Goal: Task Accomplishment & Management: Use online tool/utility

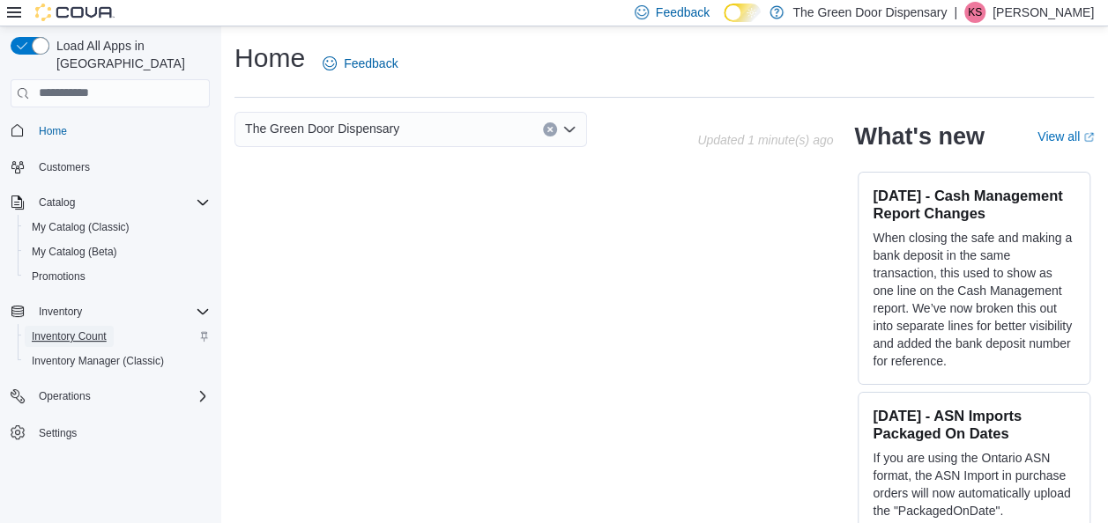
click at [87, 330] on span "Inventory Count" at bounding box center [69, 337] width 75 height 14
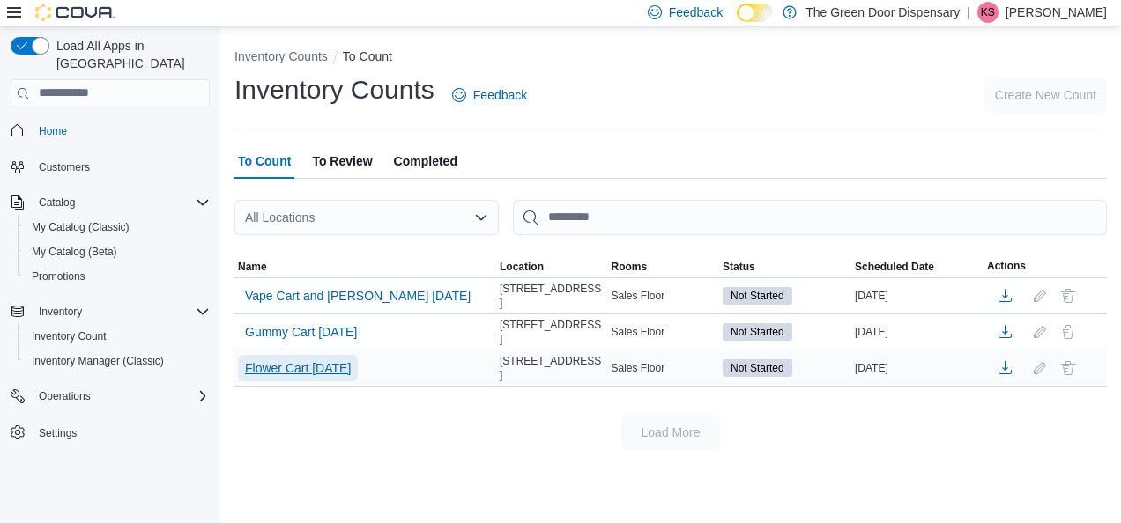
click at [336, 360] on span "Flower Cart 10/10/25" at bounding box center [298, 369] width 106 height 18
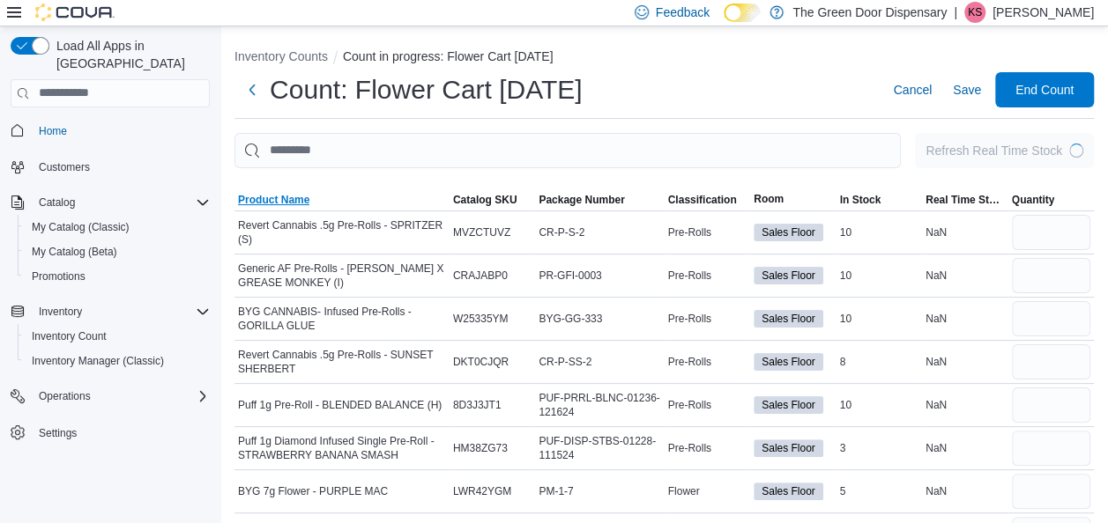
click at [280, 199] on span "Product Name" at bounding box center [273, 200] width 71 height 14
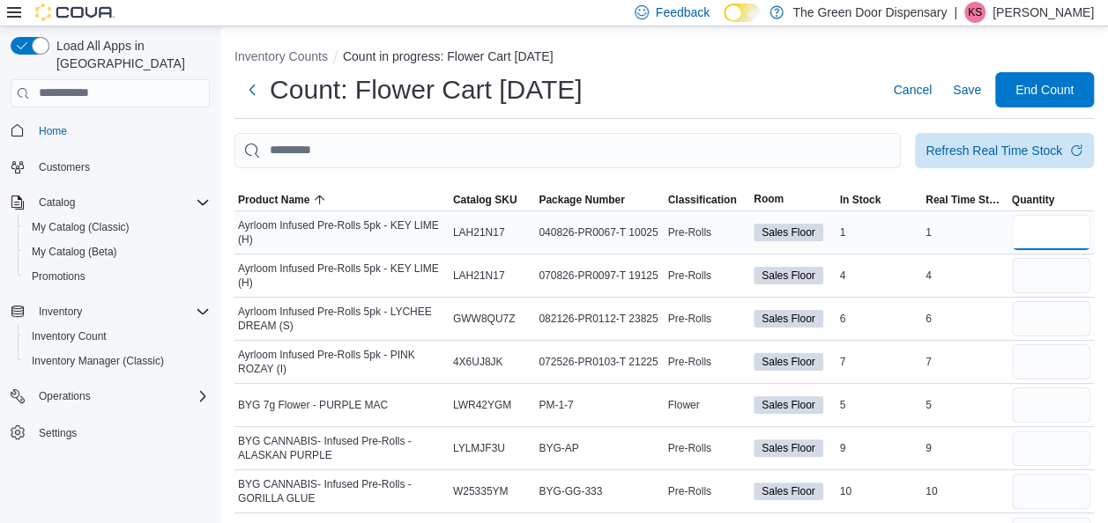
click at [1037, 227] on input "number" at bounding box center [1051, 232] width 79 height 35
type input "*"
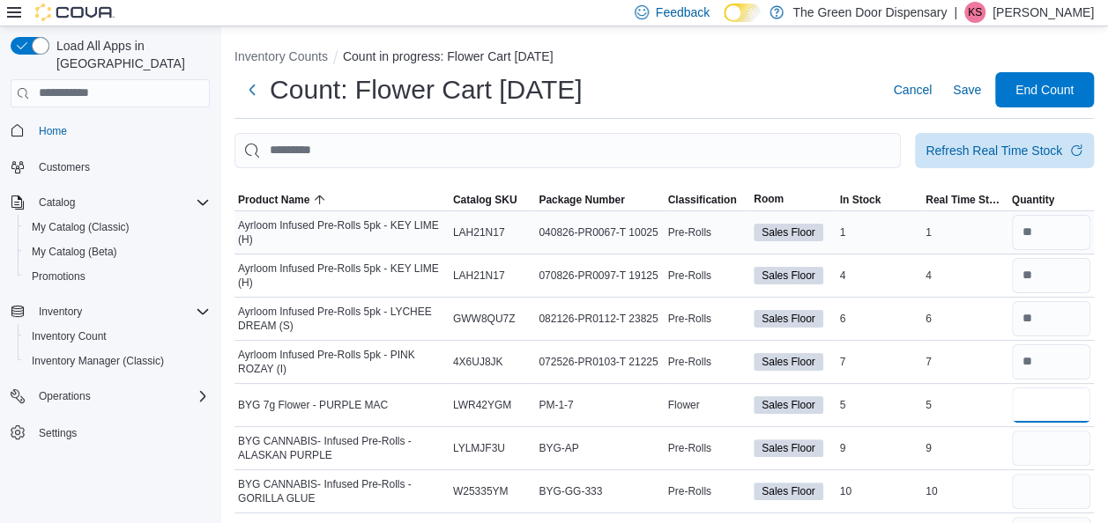
type input "*"
type input "**"
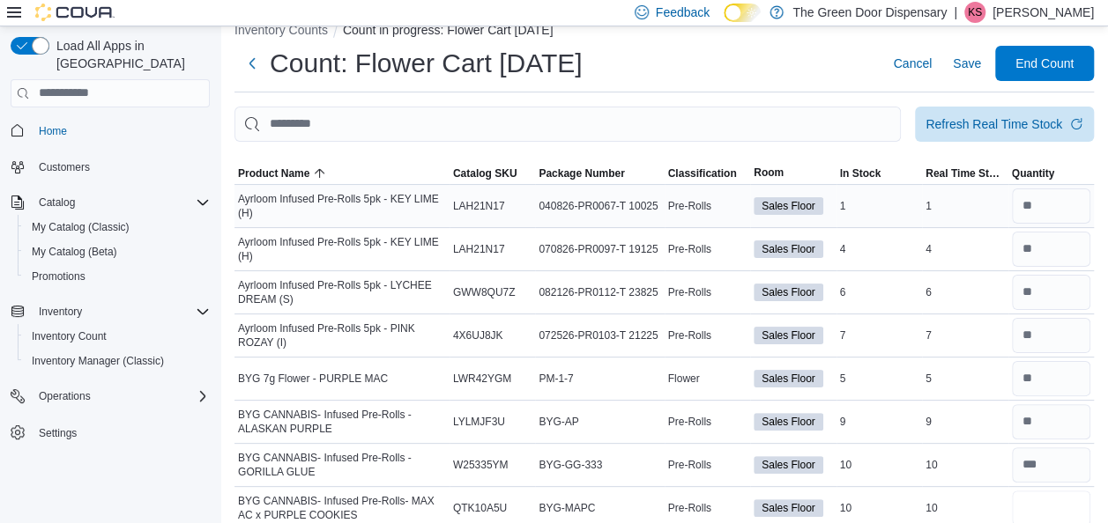
type input "**"
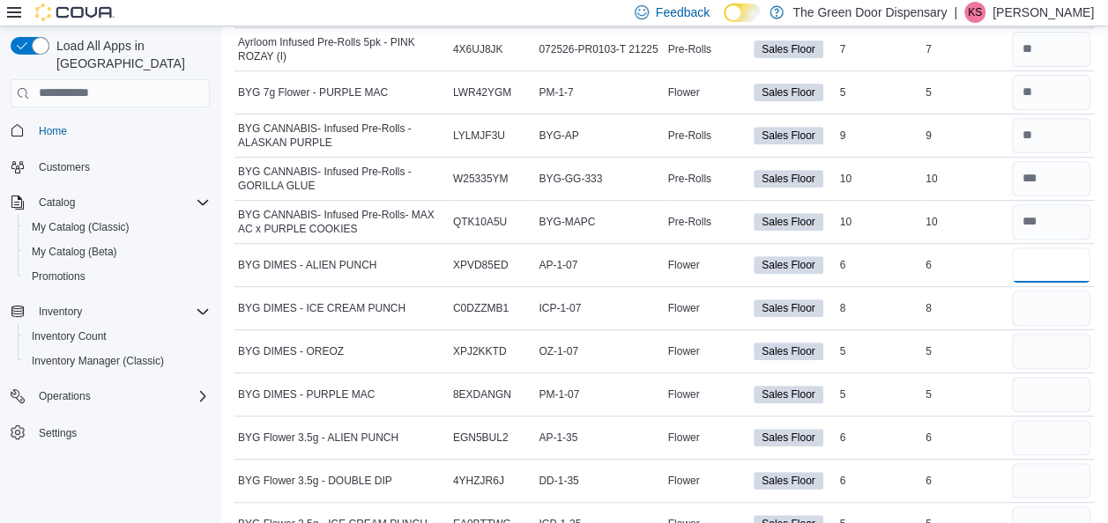
type input "*"
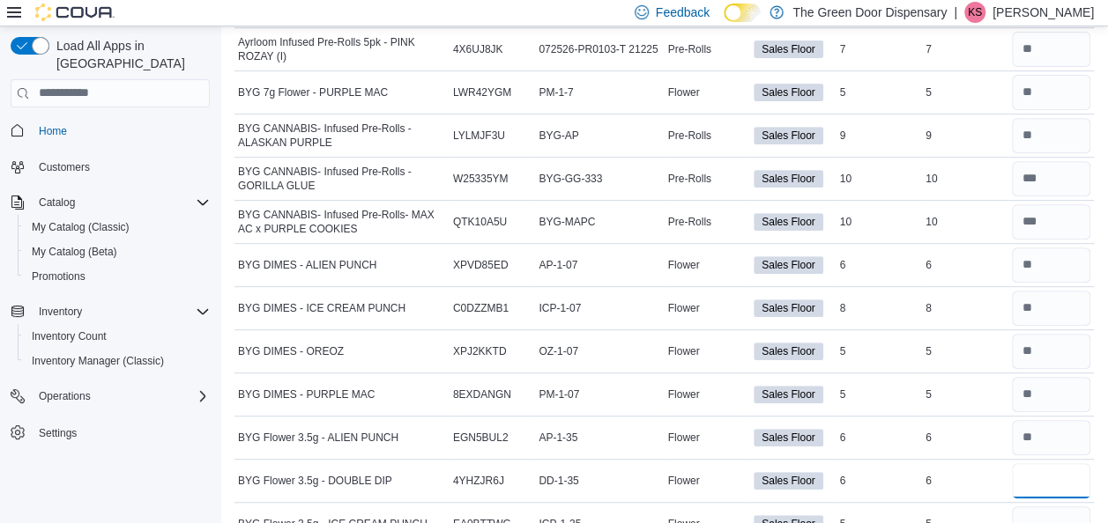
type input "*"
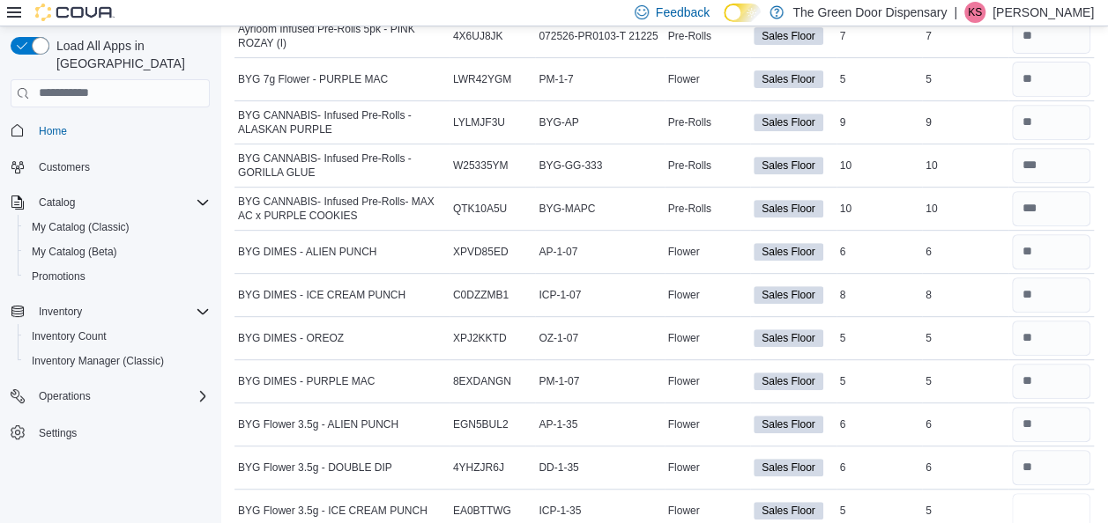
type input "*"
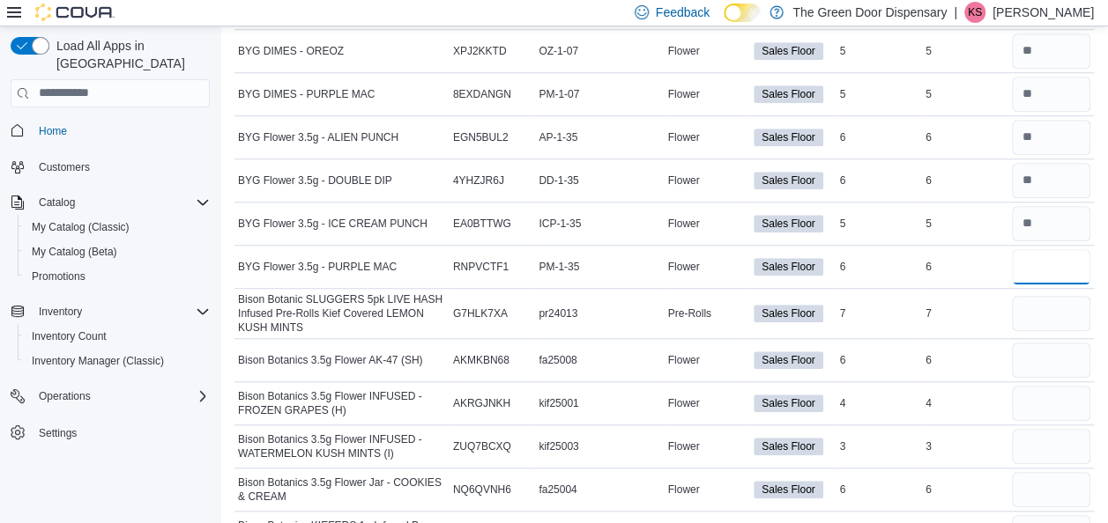
type input "*"
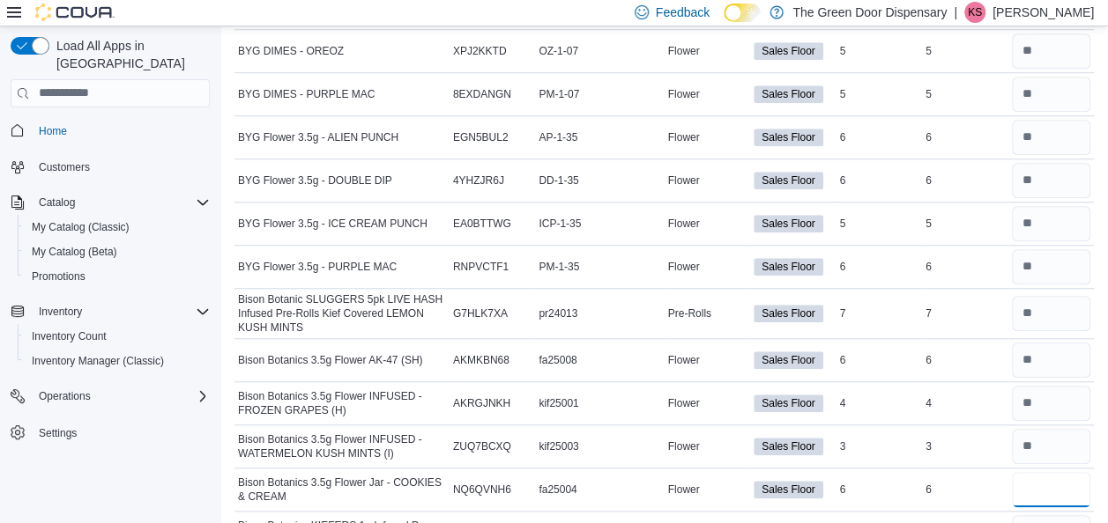
type input "*"
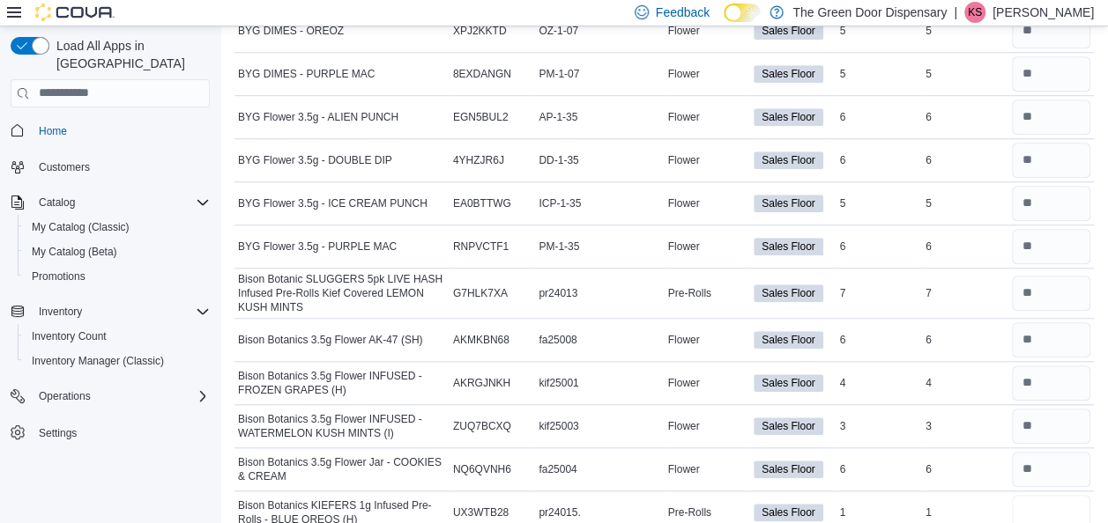
type input "*"
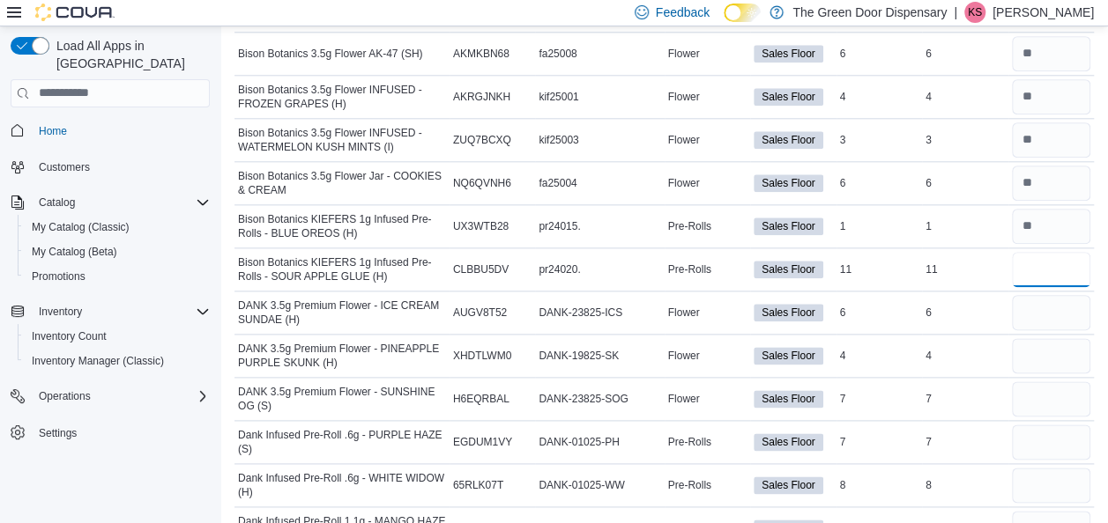
type input "**"
type input "*"
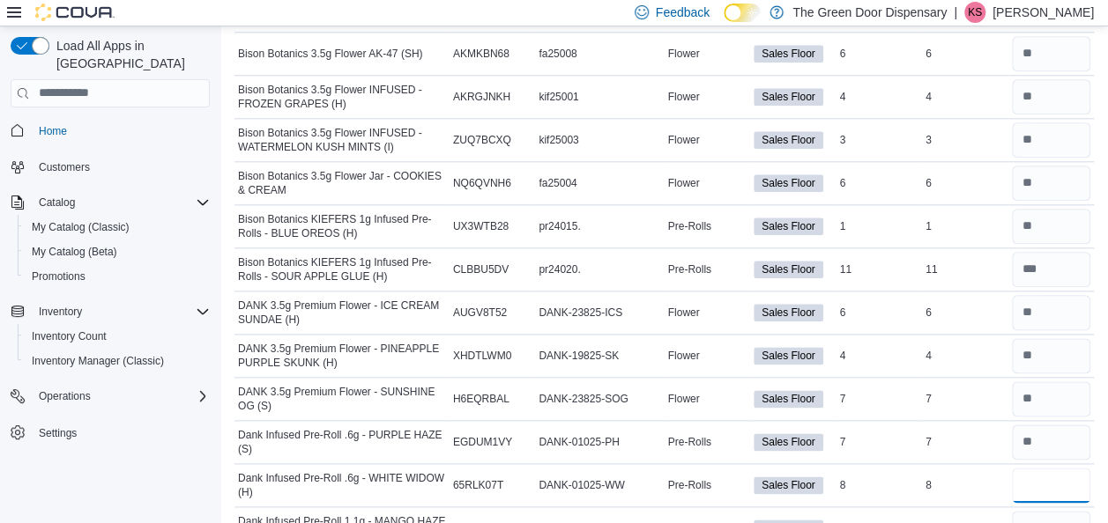
type input "*"
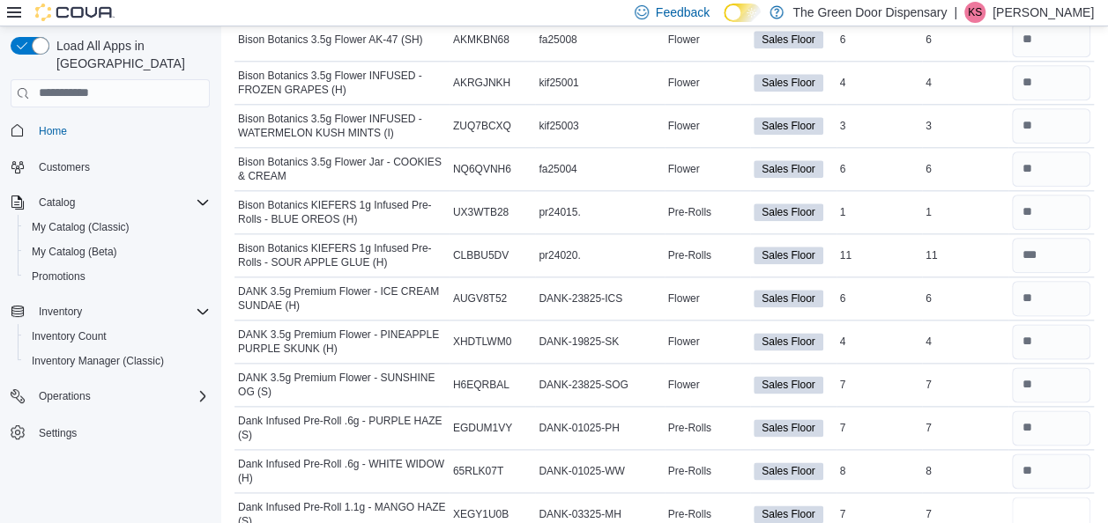
type input "*"
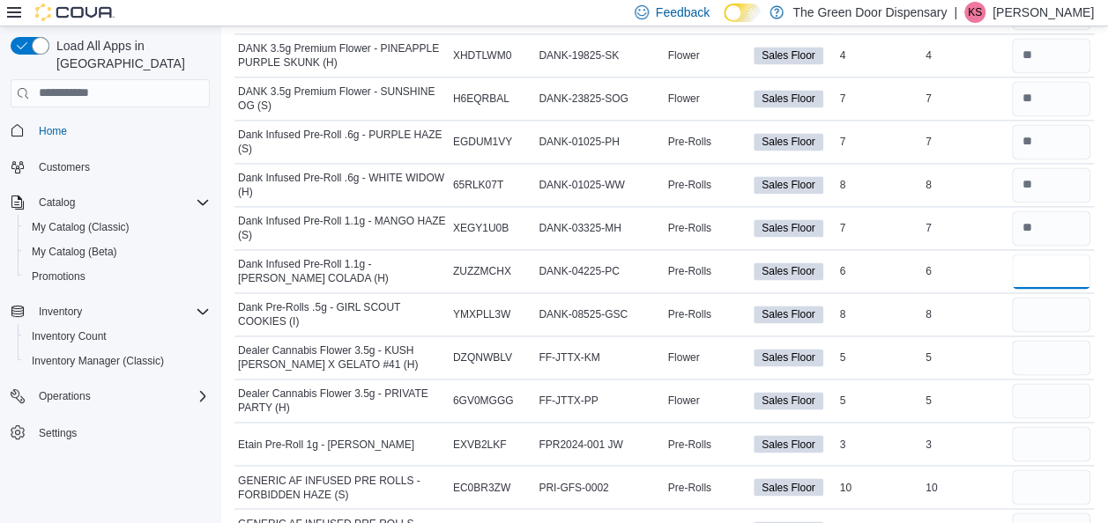
type input "*"
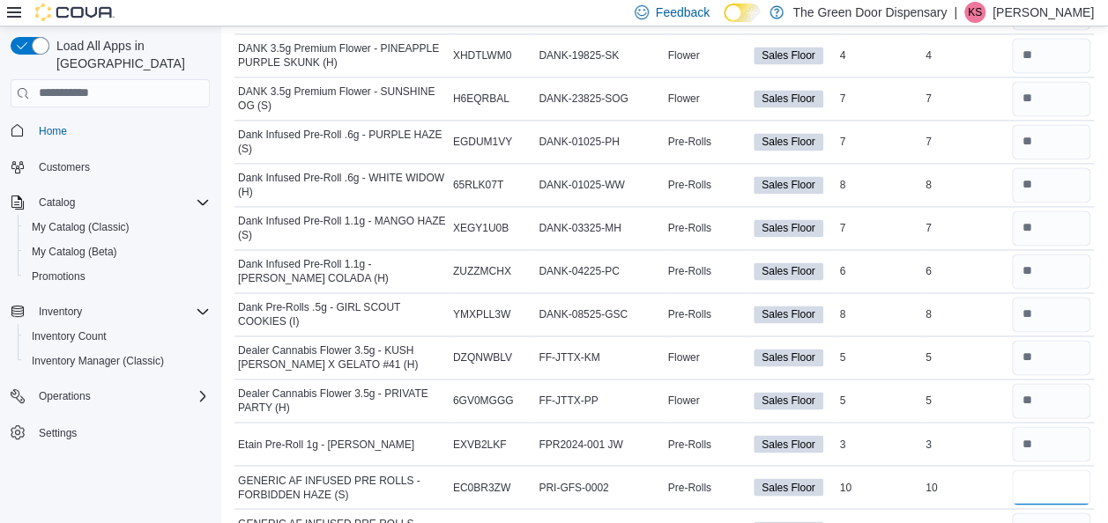
type input "**"
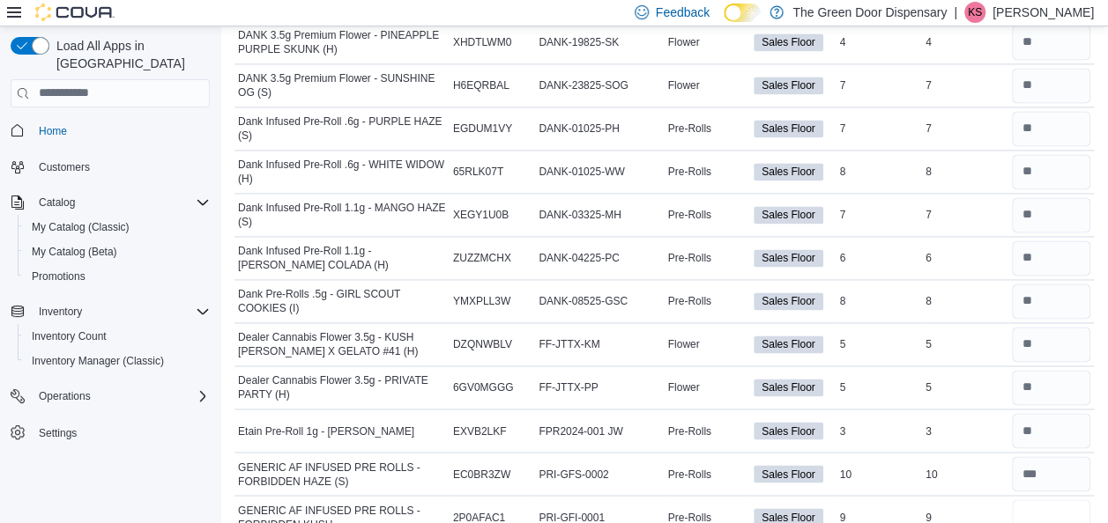
type input "*"
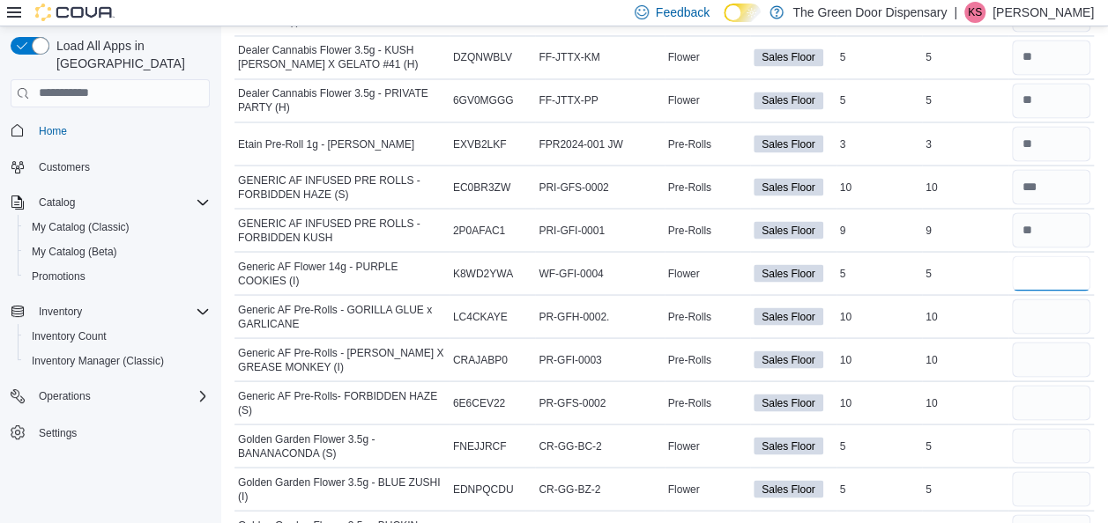
type input "*"
type input "**"
type input "*"
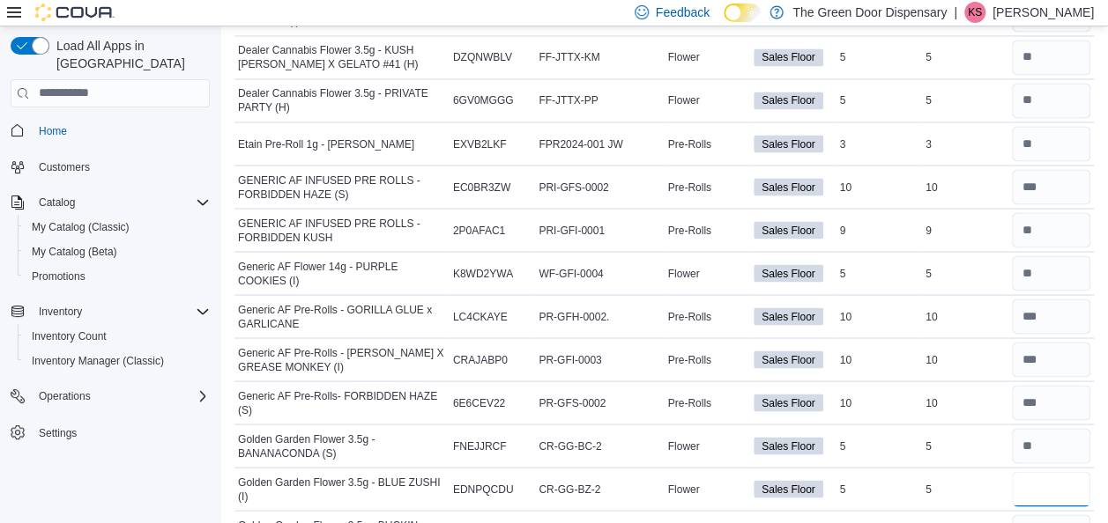
type input "*"
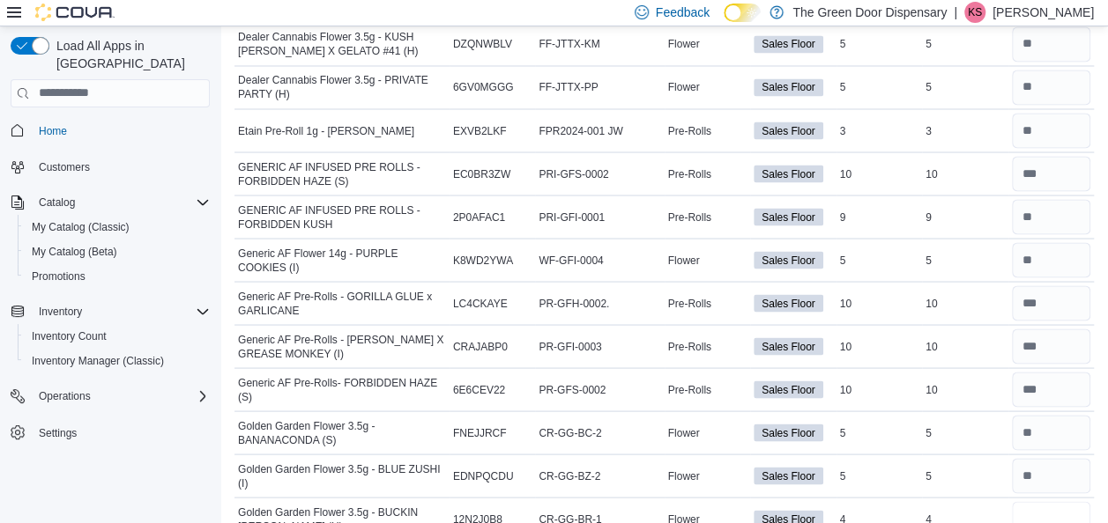
type input "*"
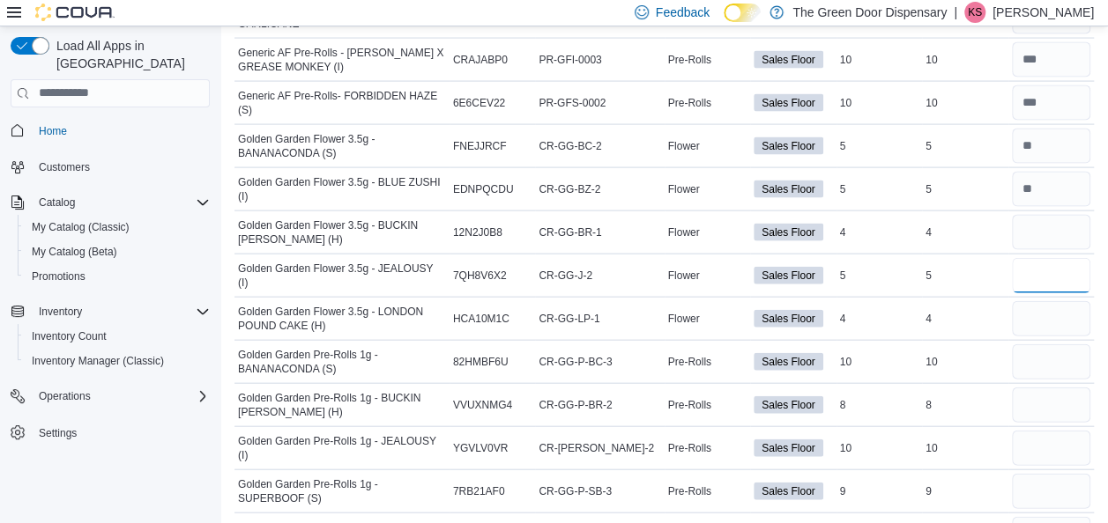
type input "*"
type input "**"
type input "*"
type input "**"
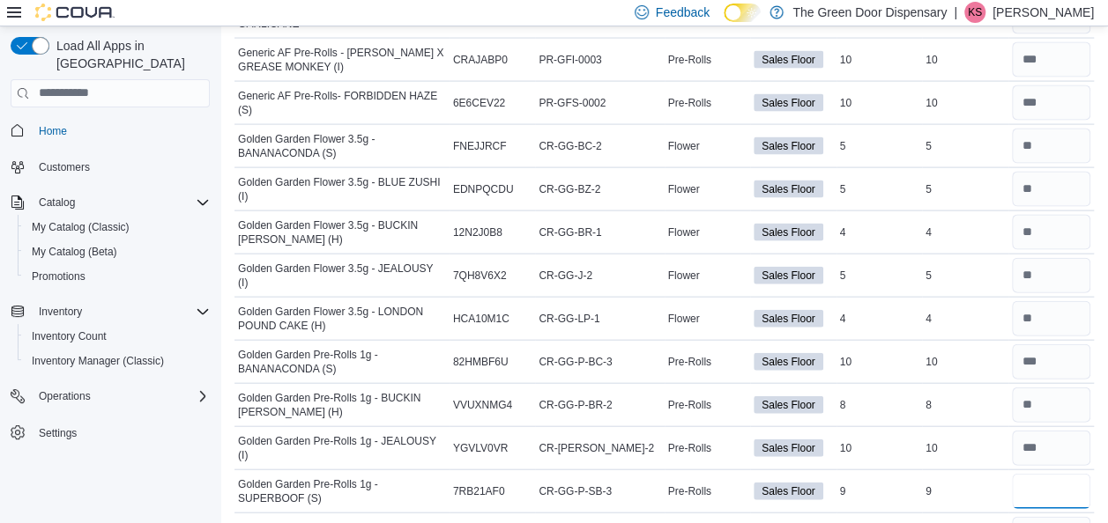
type input "*"
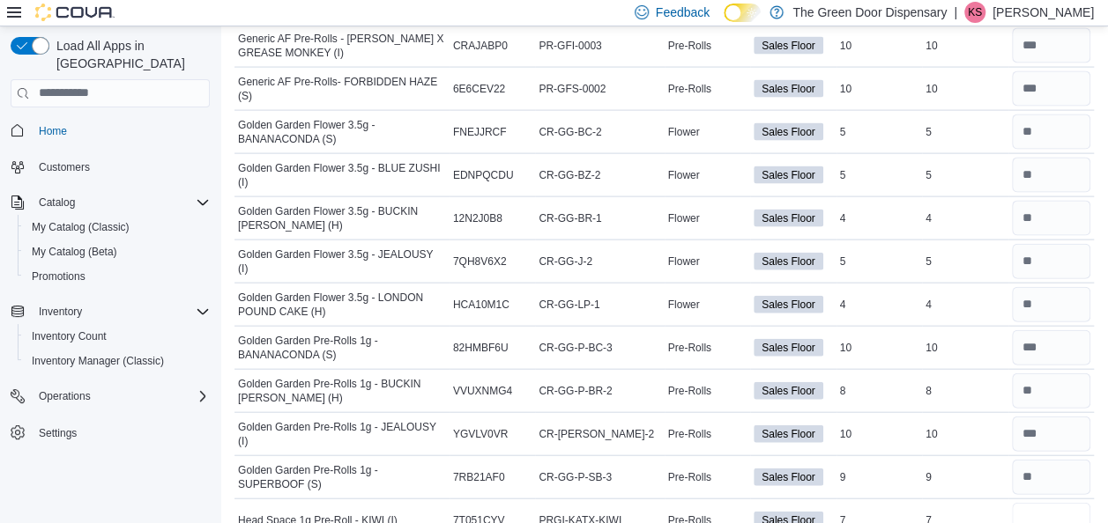
type input "*"
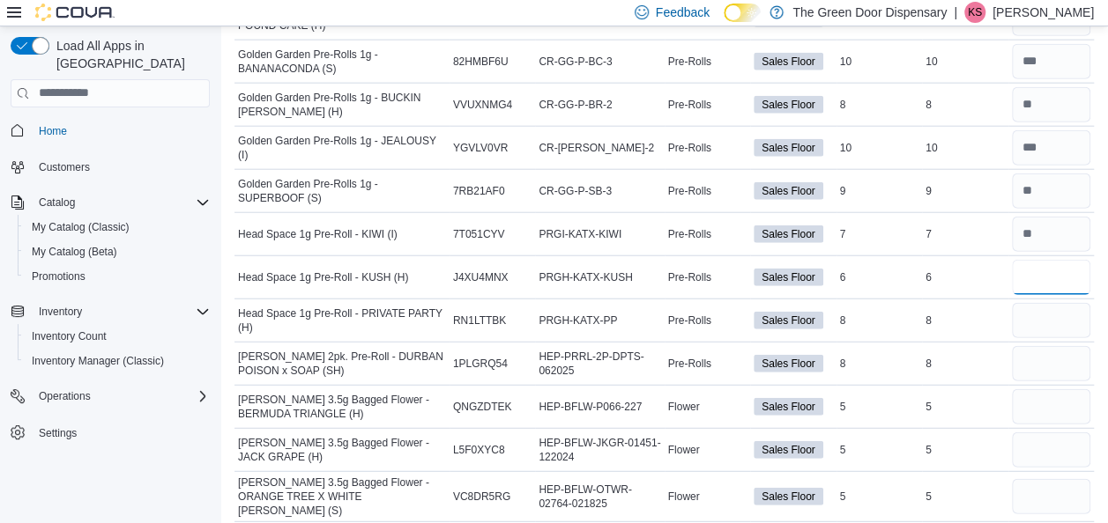
type input "*"
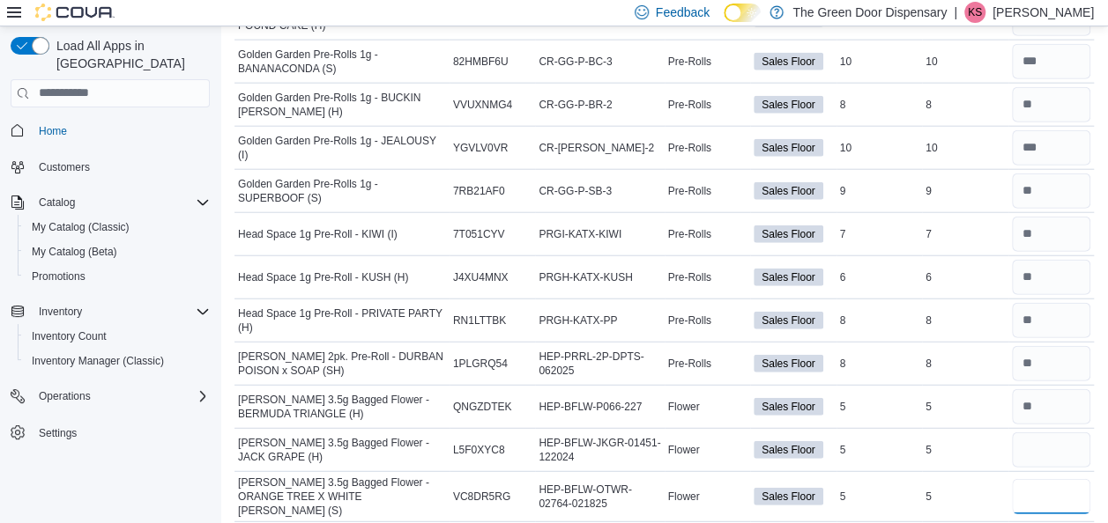
type input "*"
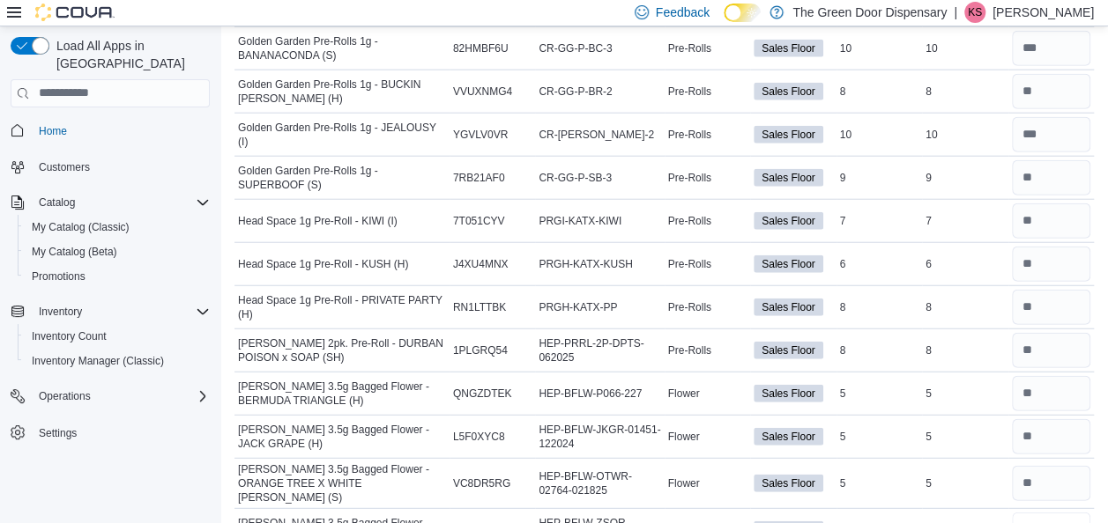
type input "*"
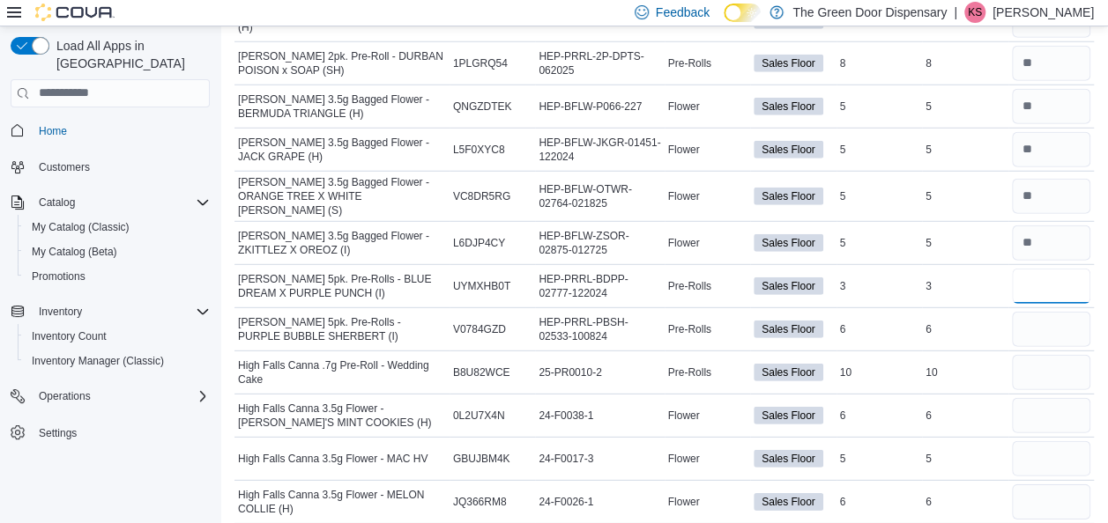
type input "*"
type input "**"
type input "*"
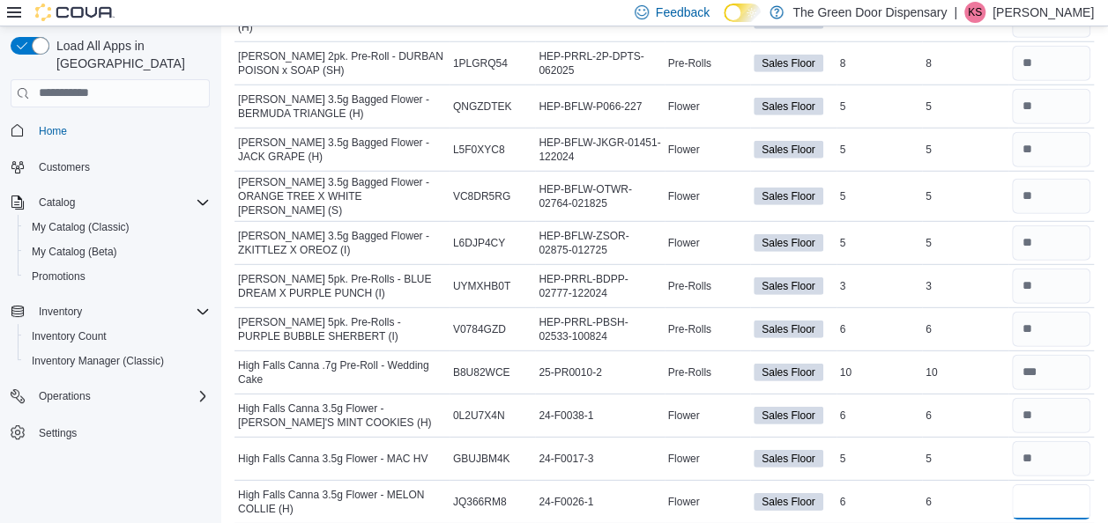
type input "*"
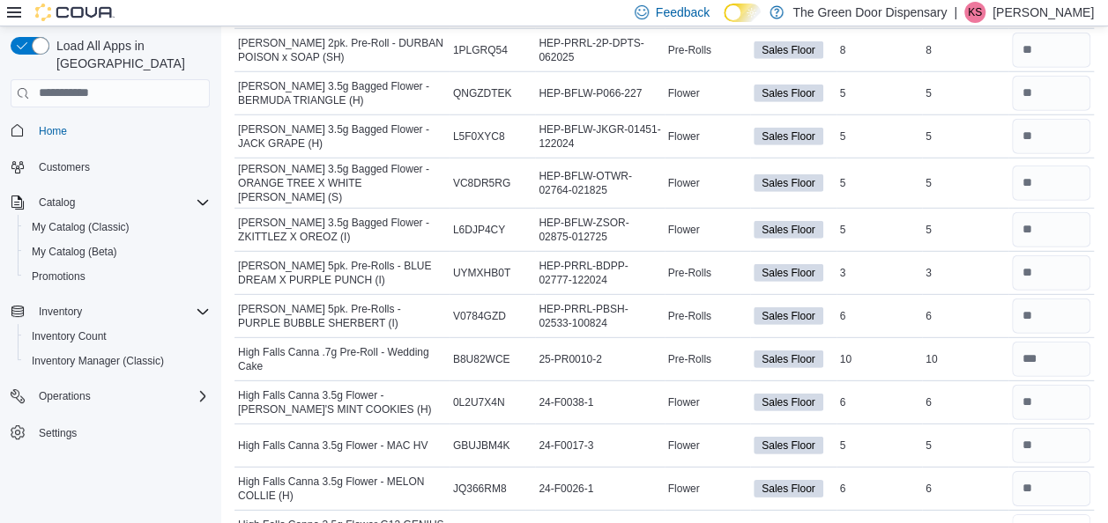
type input "*"
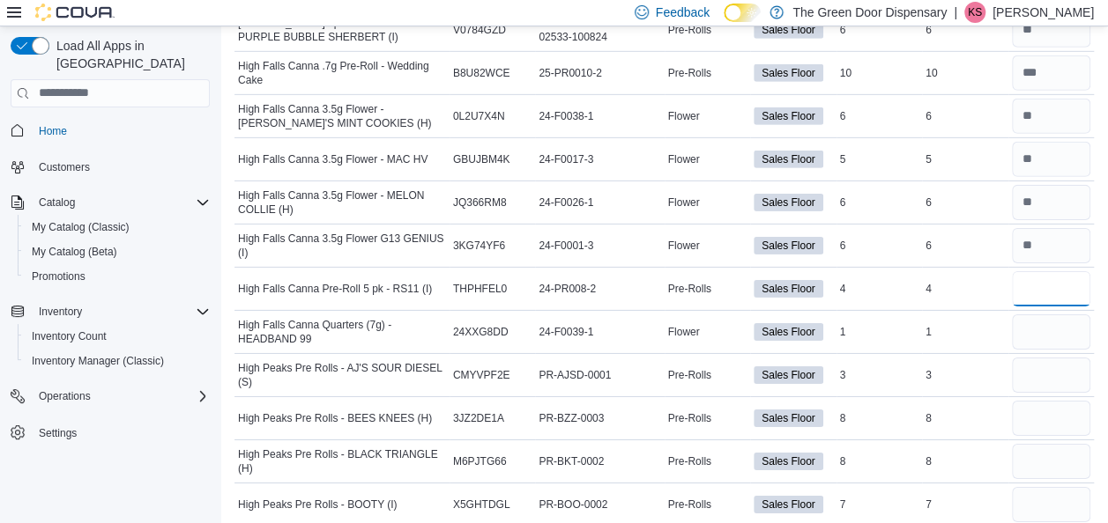
type input "*"
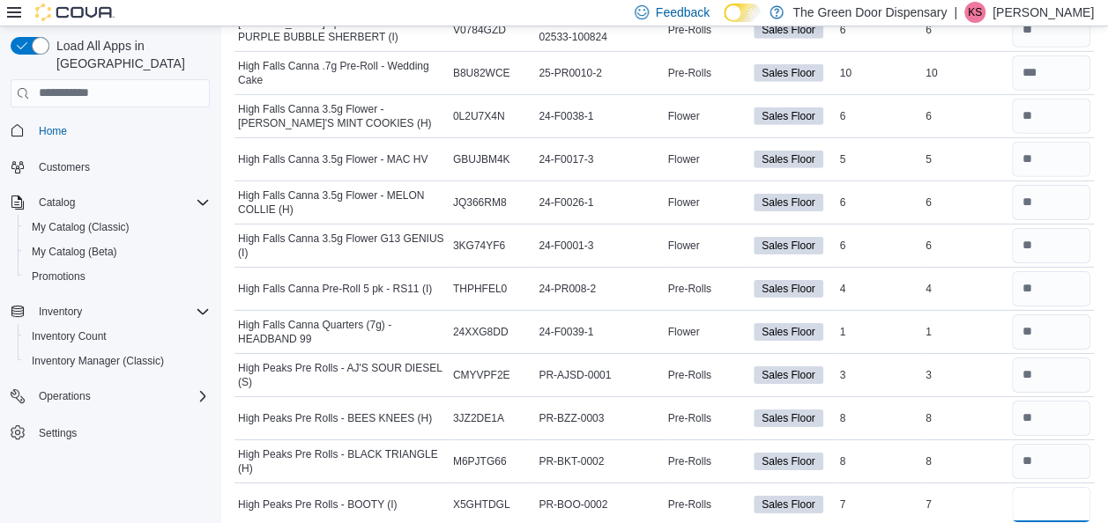
type input "*"
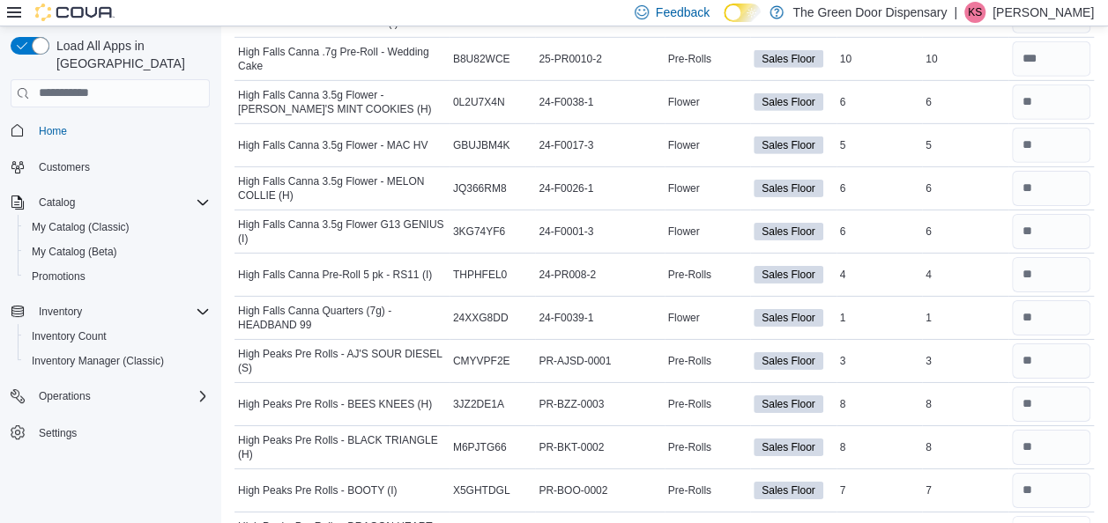
type input "*"
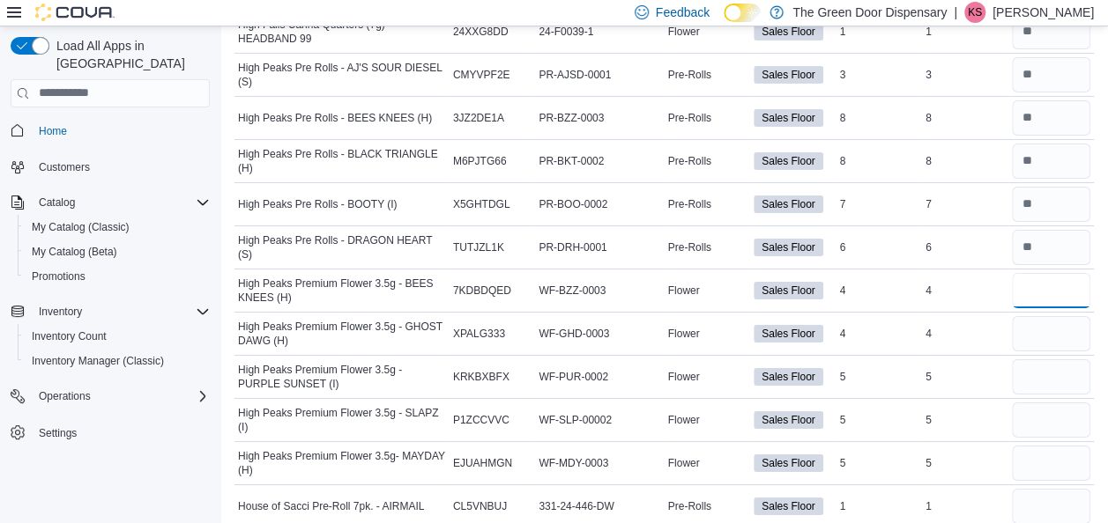
type input "*"
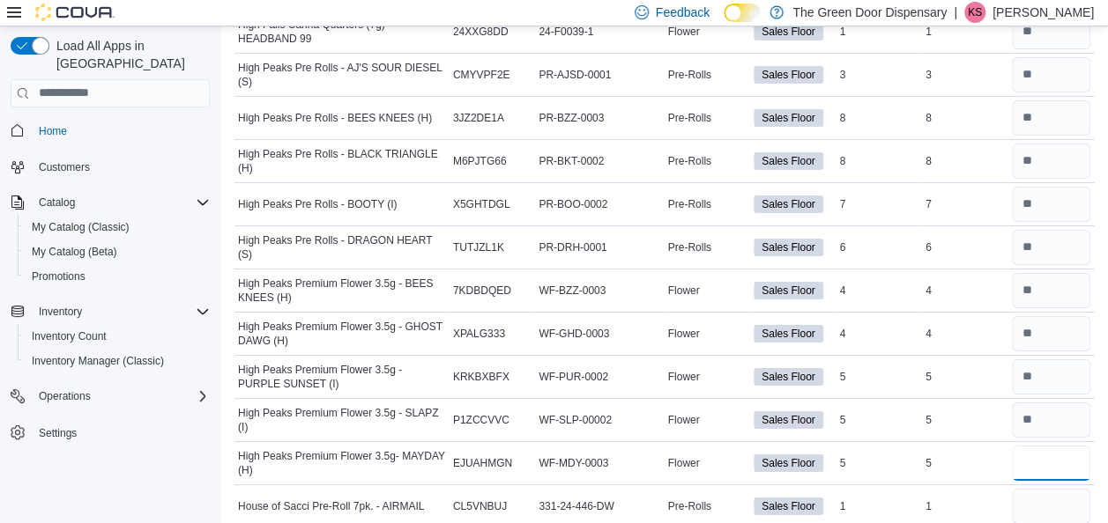
type input "*"
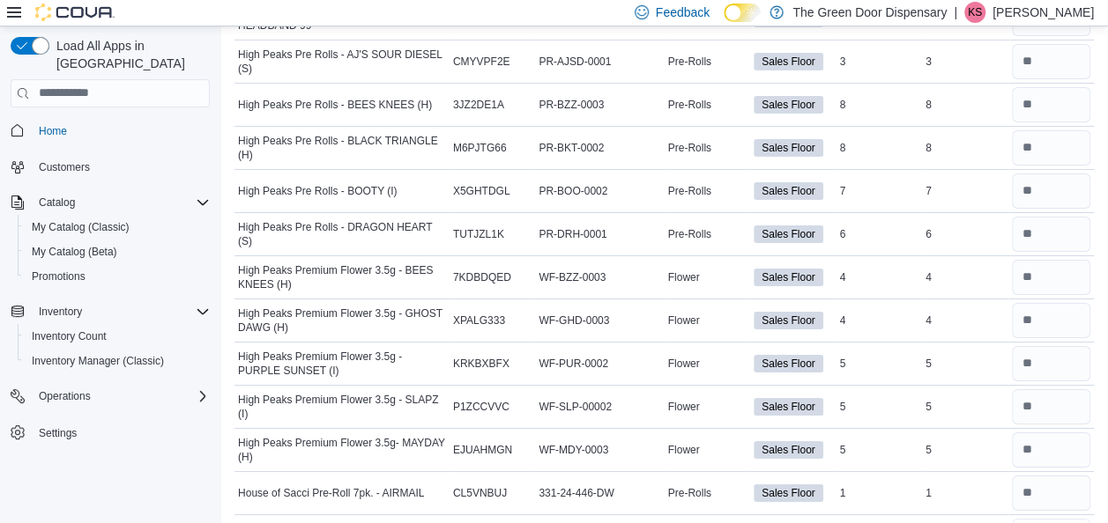
type input "*"
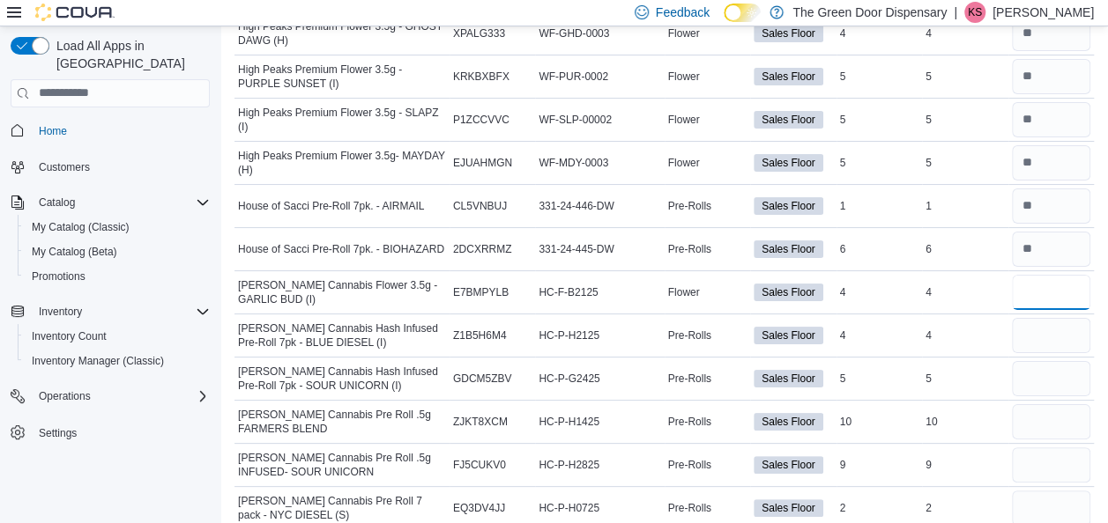
type input "*"
type input "**"
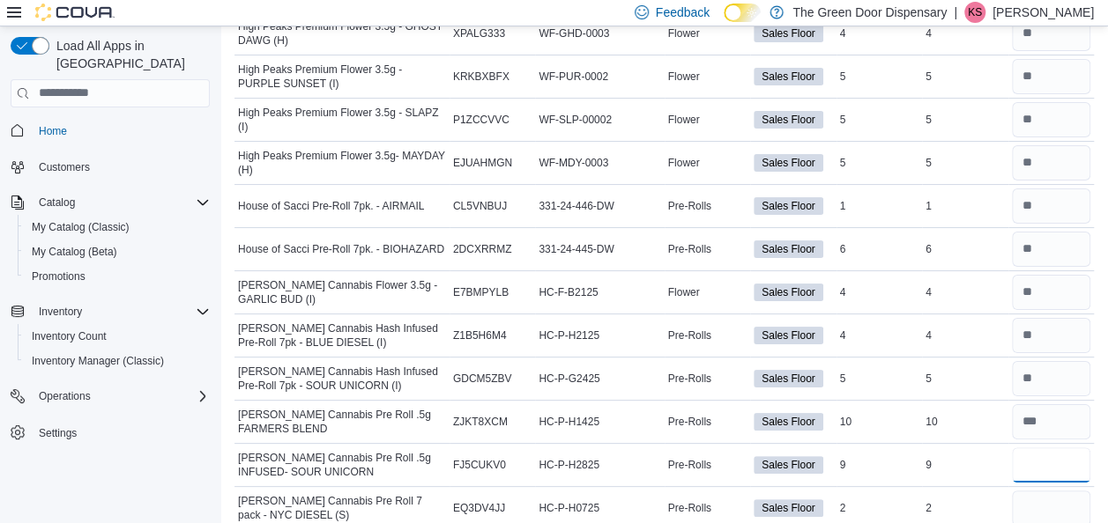
type input "*"
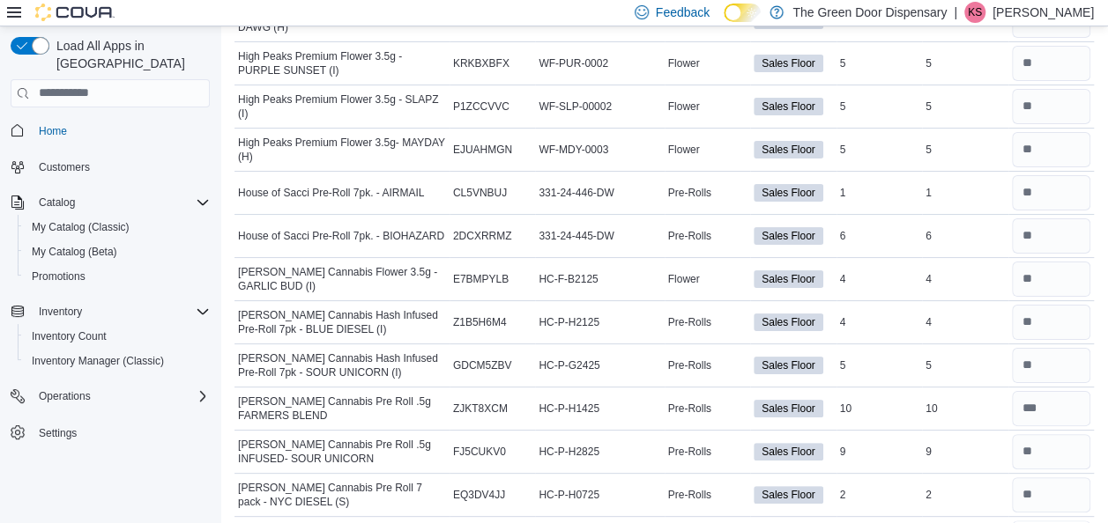
type input "*"
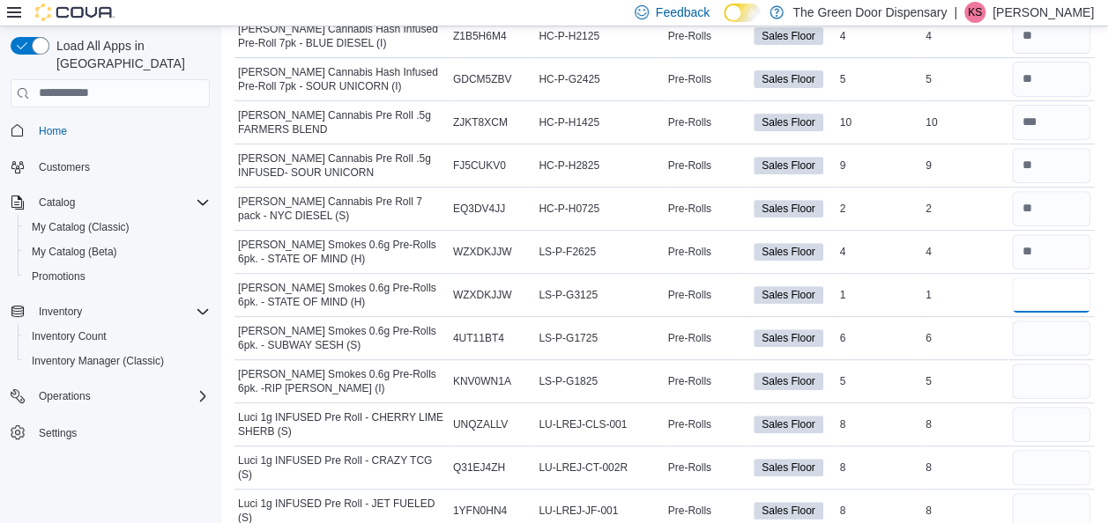
type input "*"
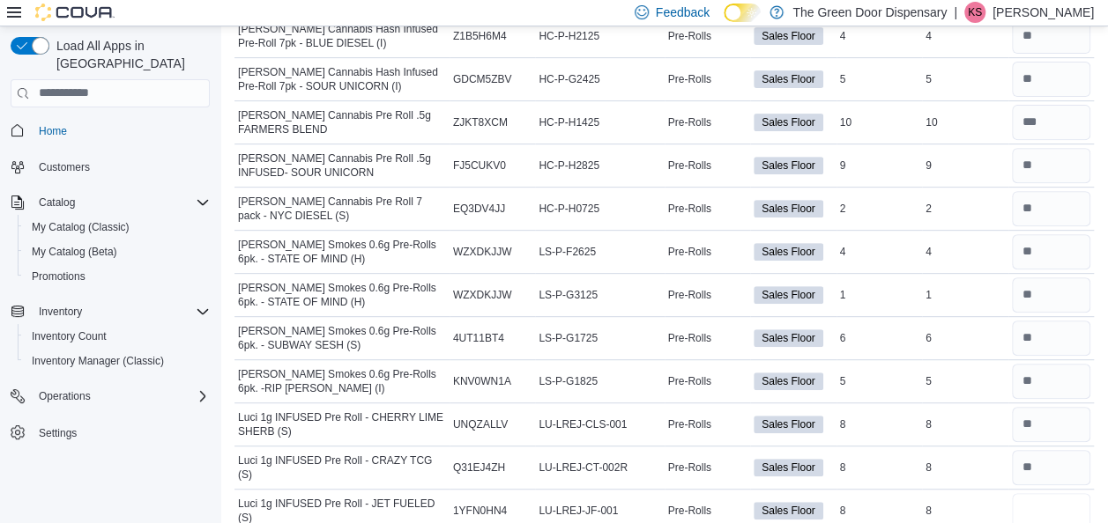
type input "*"
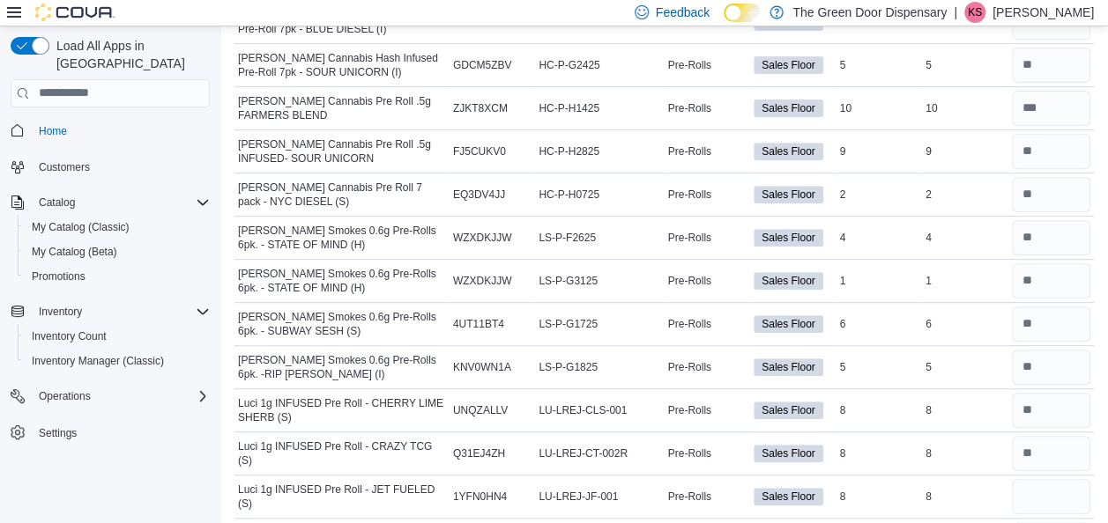
type input "*"
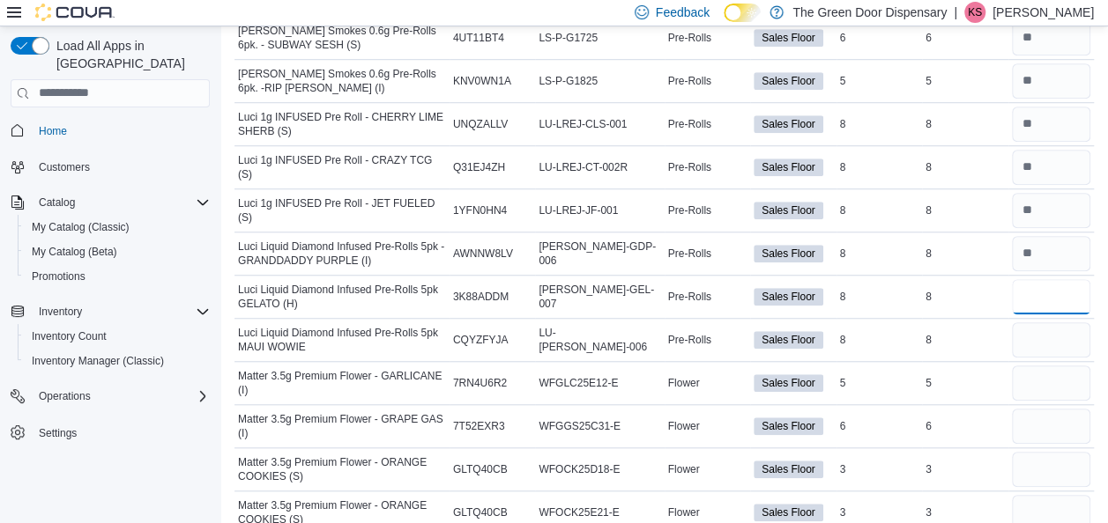
type input "*"
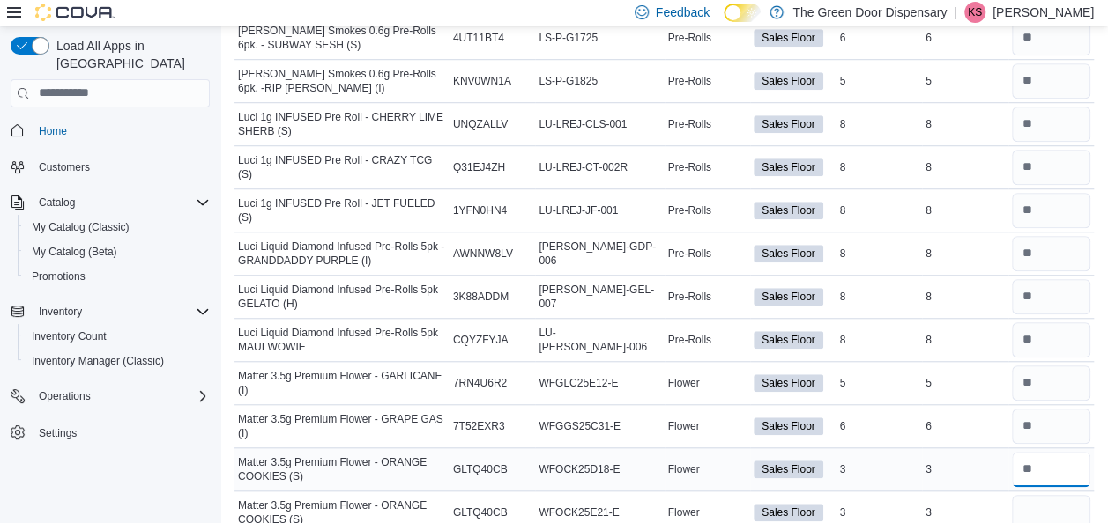
click at [1049, 452] on input "number" at bounding box center [1051, 469] width 79 height 35
type input "*"
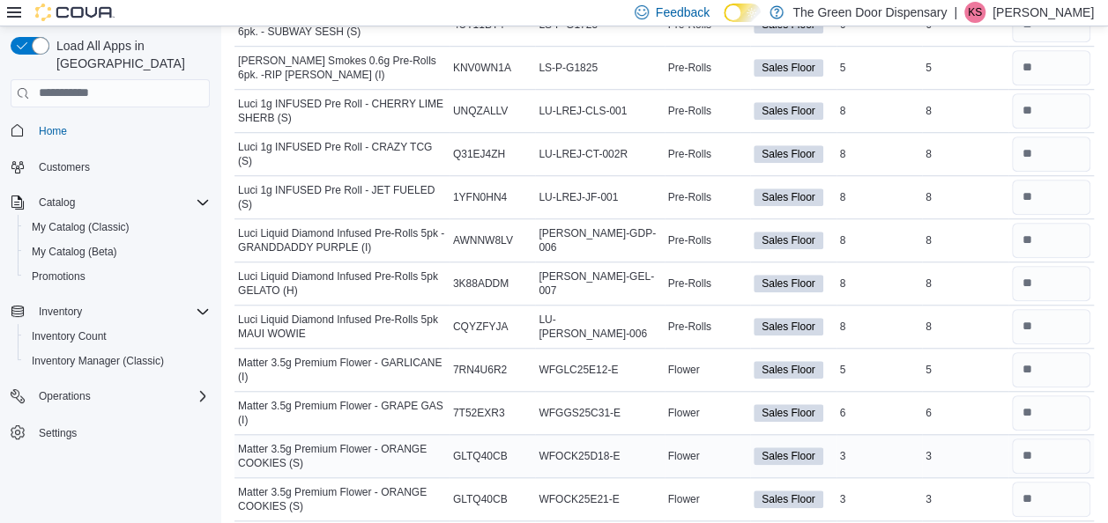
type input "*"
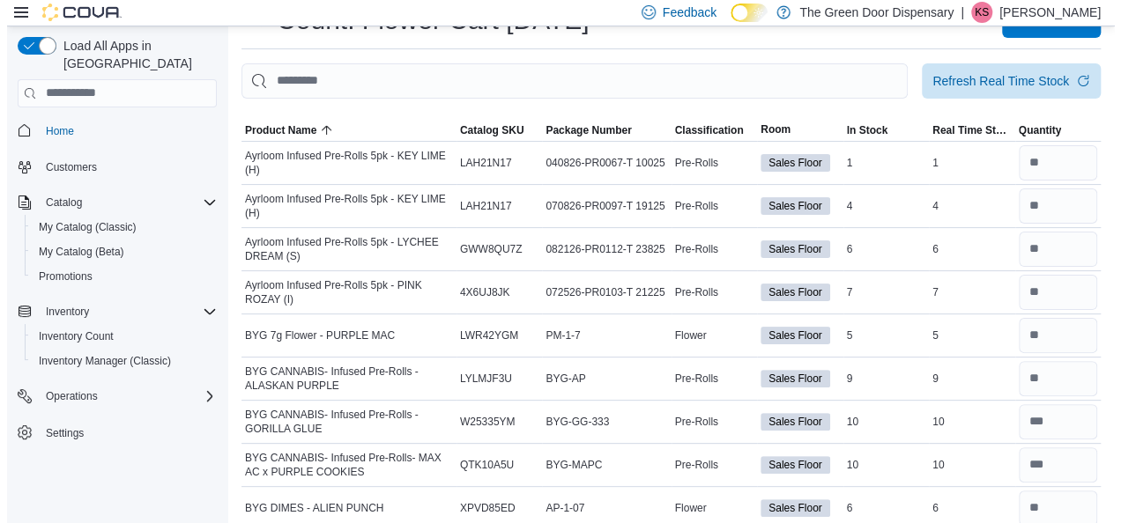
scroll to position [0, 0]
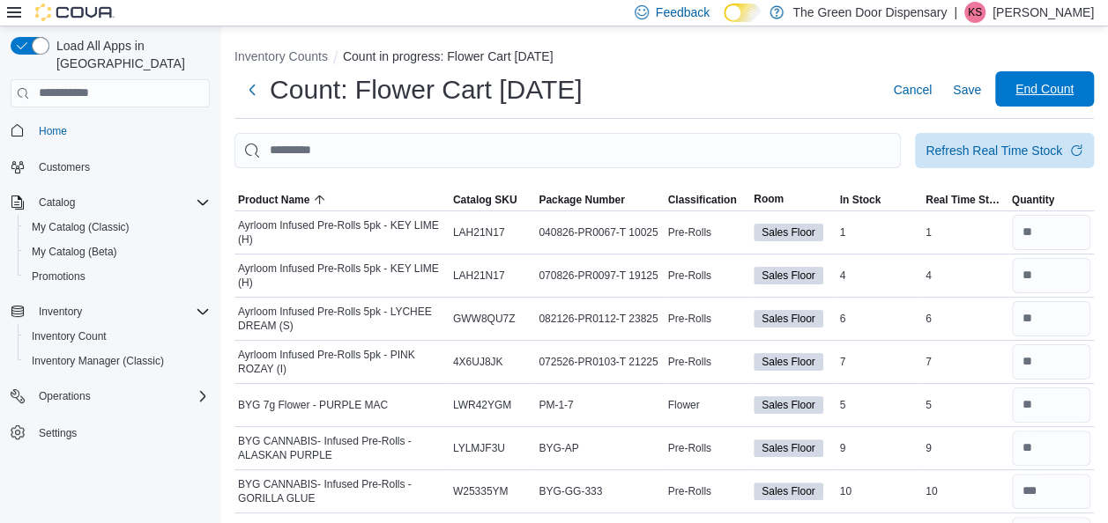
click at [1065, 85] on span "End Count" at bounding box center [1044, 89] width 58 height 18
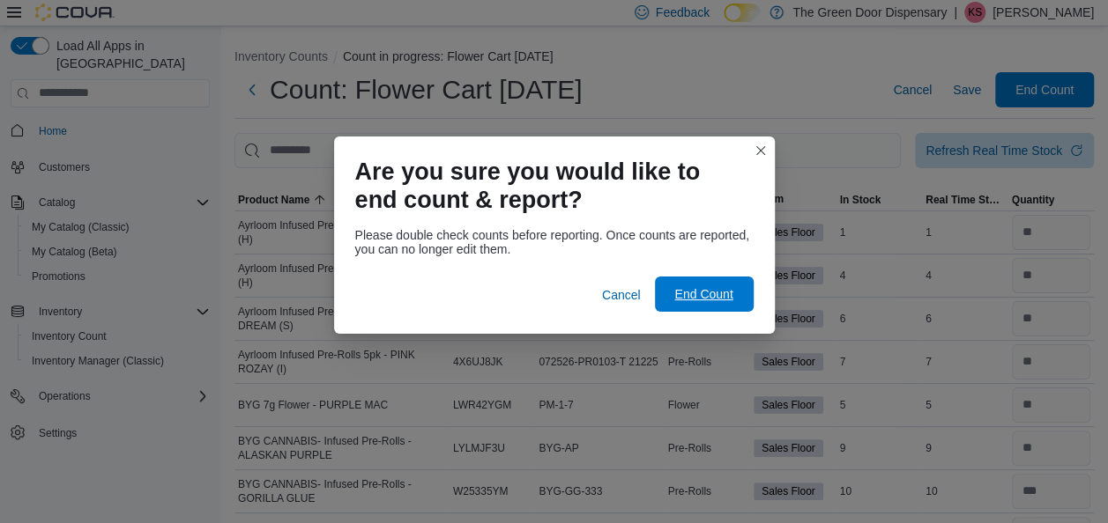
click at [730, 296] on span "End Count" at bounding box center [703, 295] width 58 height 18
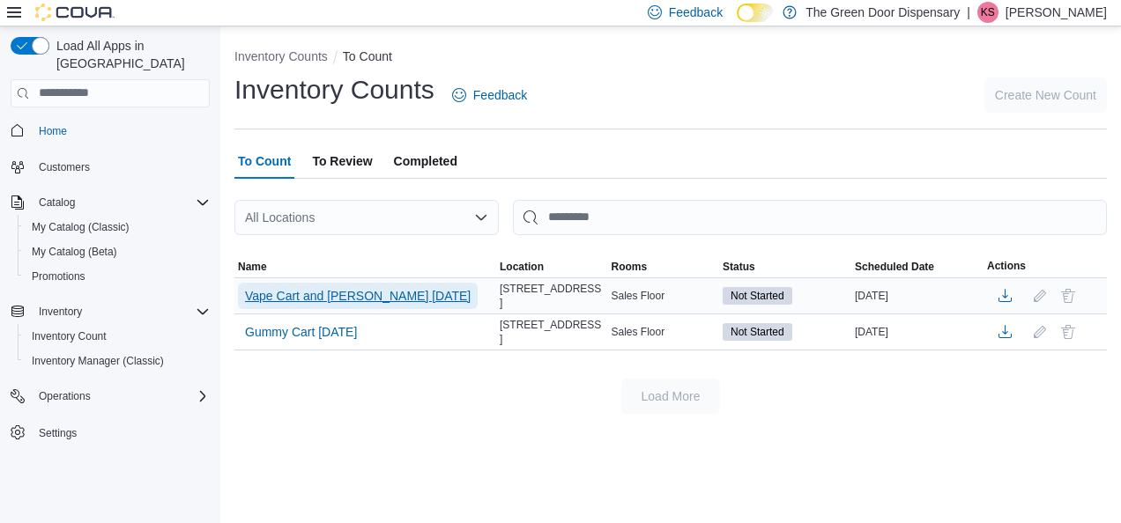
click at [330, 297] on span "Vape Cart and Bev 10/10/25" at bounding box center [358, 296] width 226 height 18
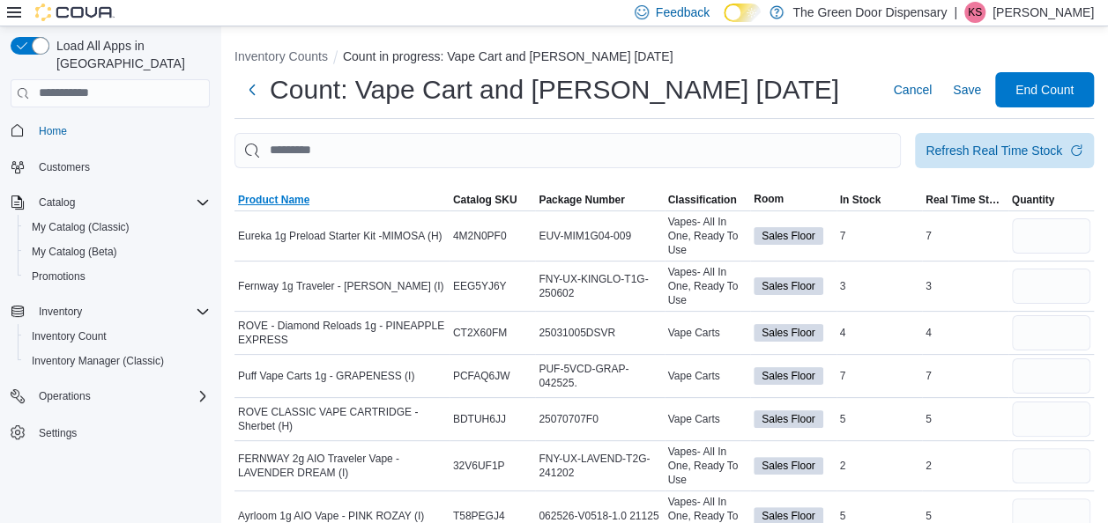
click at [278, 198] on span "Product Name" at bounding box center [273, 200] width 71 height 14
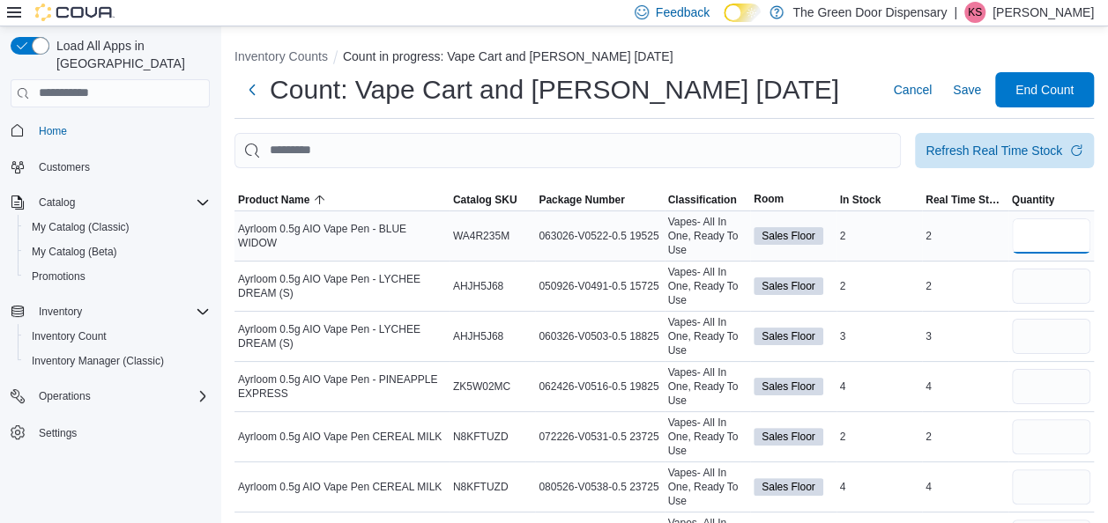
click at [1068, 240] on input "number" at bounding box center [1051, 236] width 79 height 35
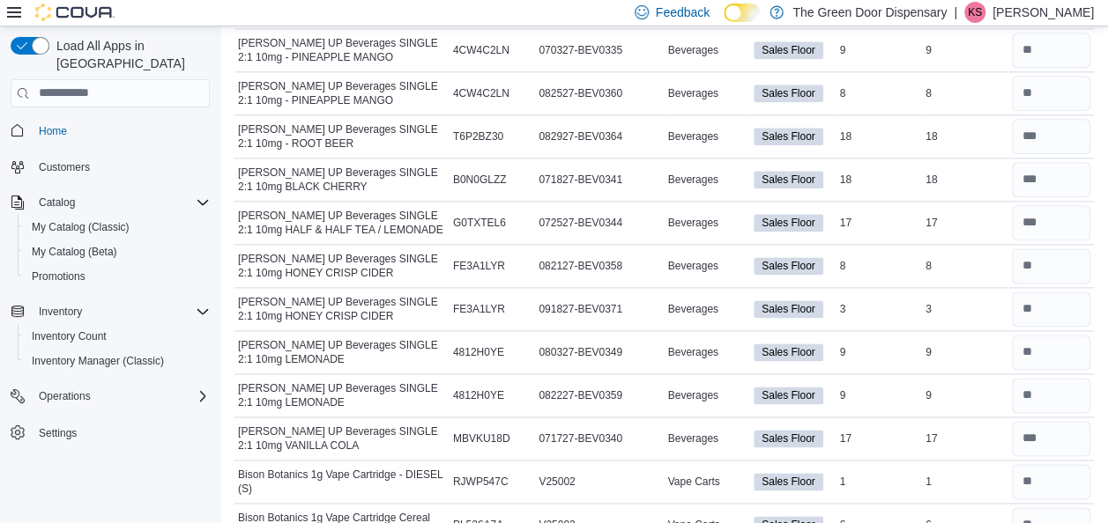
scroll to position [1032, 0]
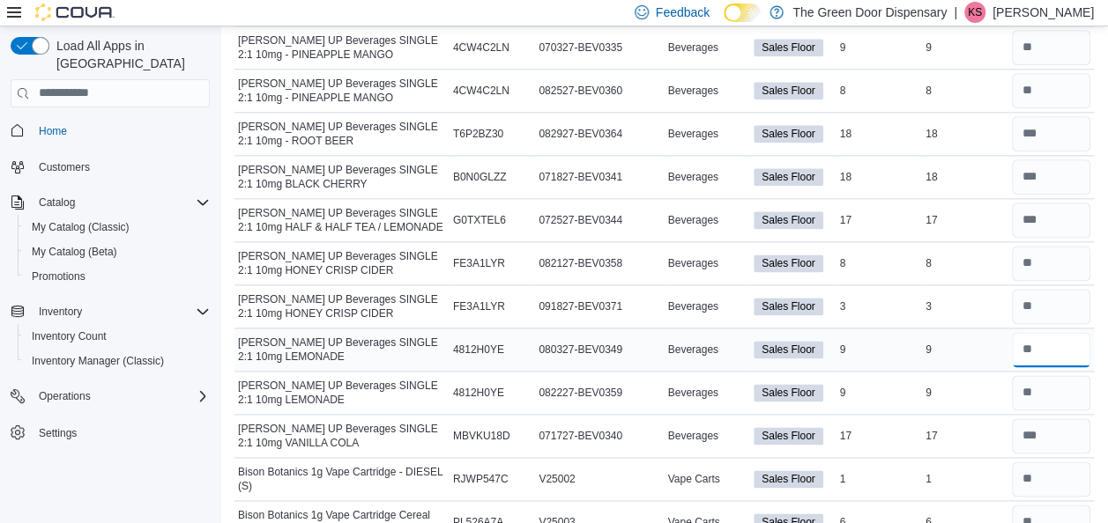
click at [1058, 333] on input "number" at bounding box center [1051, 349] width 79 height 35
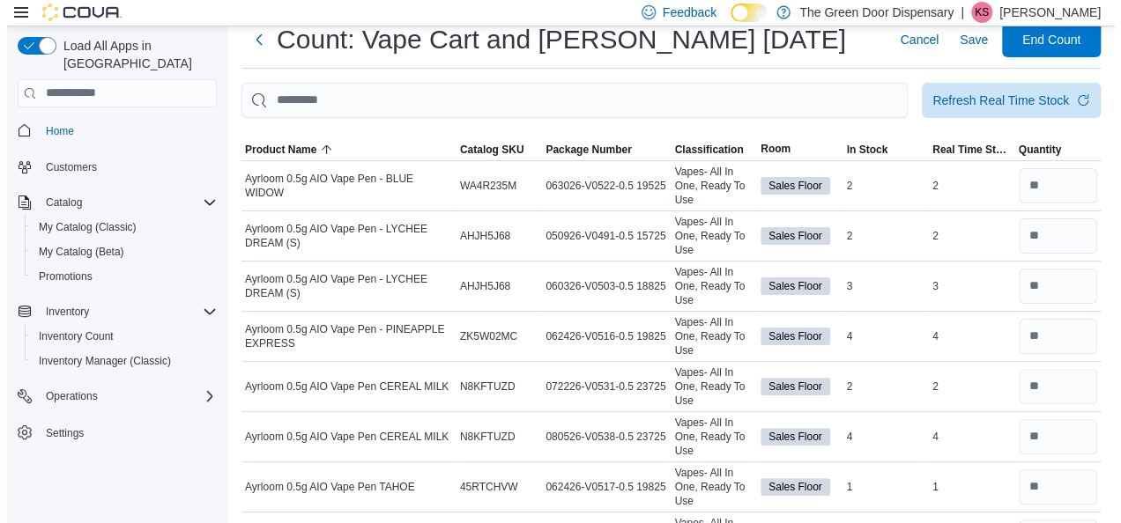
scroll to position [0, 0]
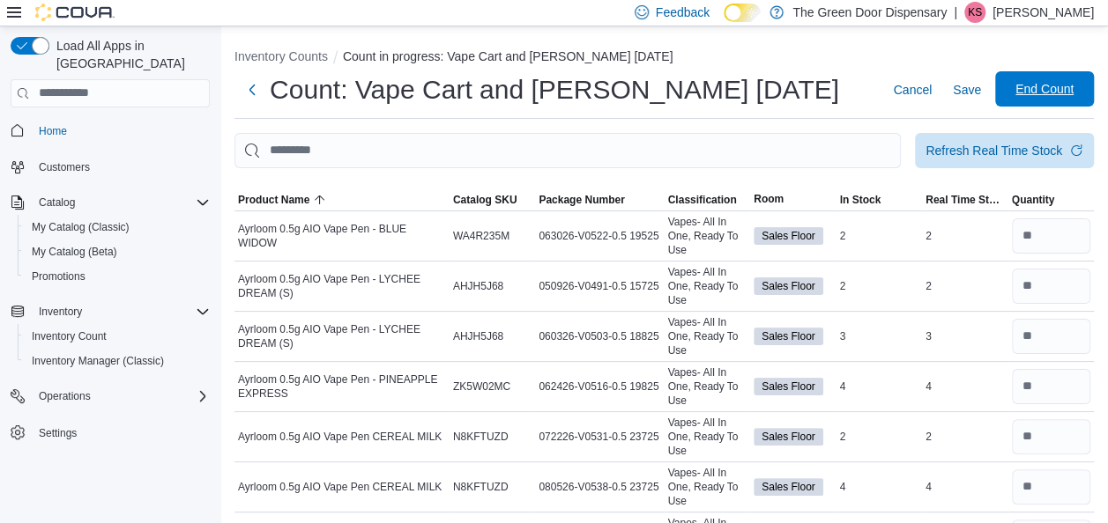
click at [1073, 86] on span "End Count" at bounding box center [1044, 89] width 58 height 18
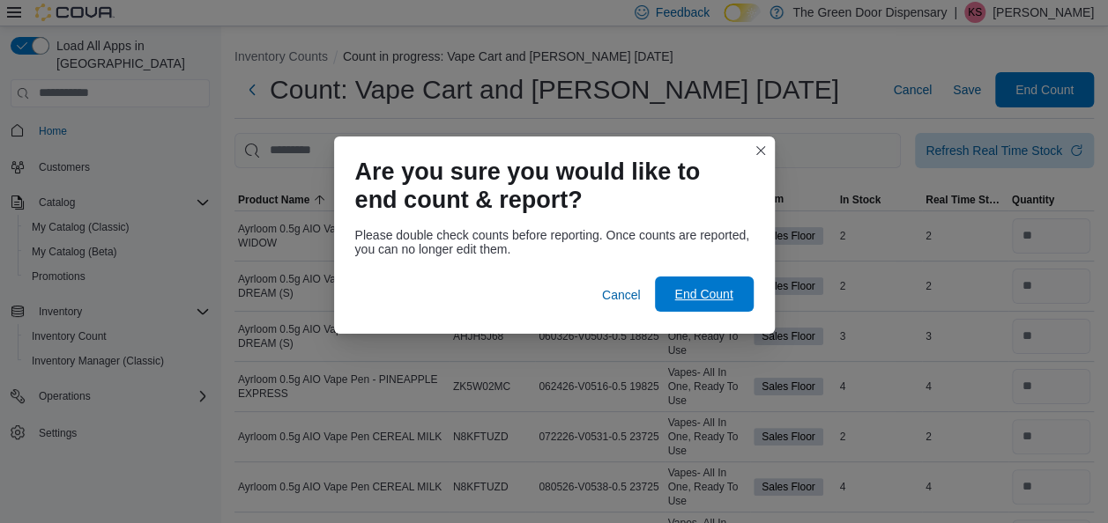
click at [714, 282] on span "End Count" at bounding box center [704, 294] width 78 height 35
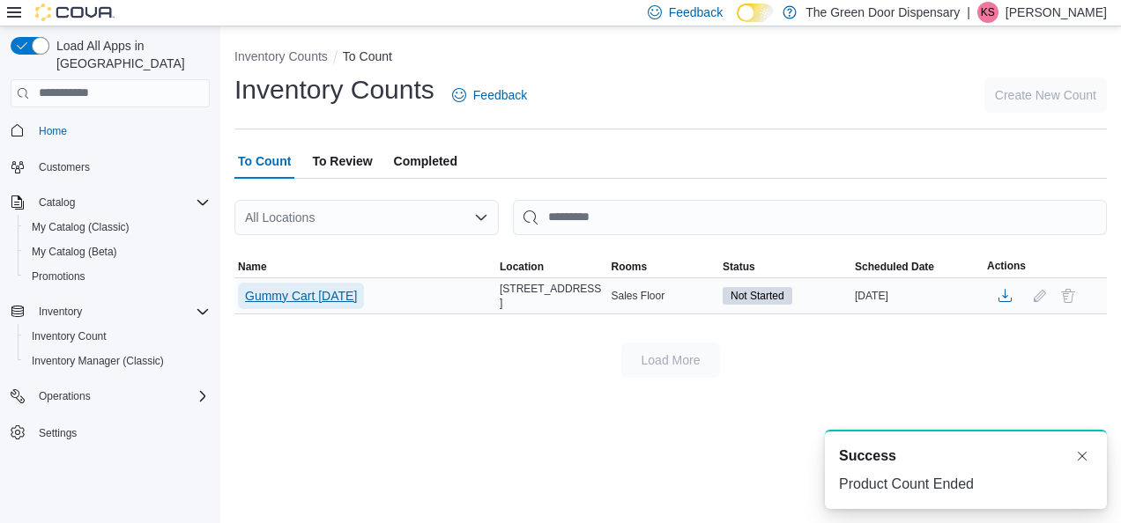
click at [339, 287] on span "Gummy Cart 10/10/25" at bounding box center [301, 296] width 112 height 18
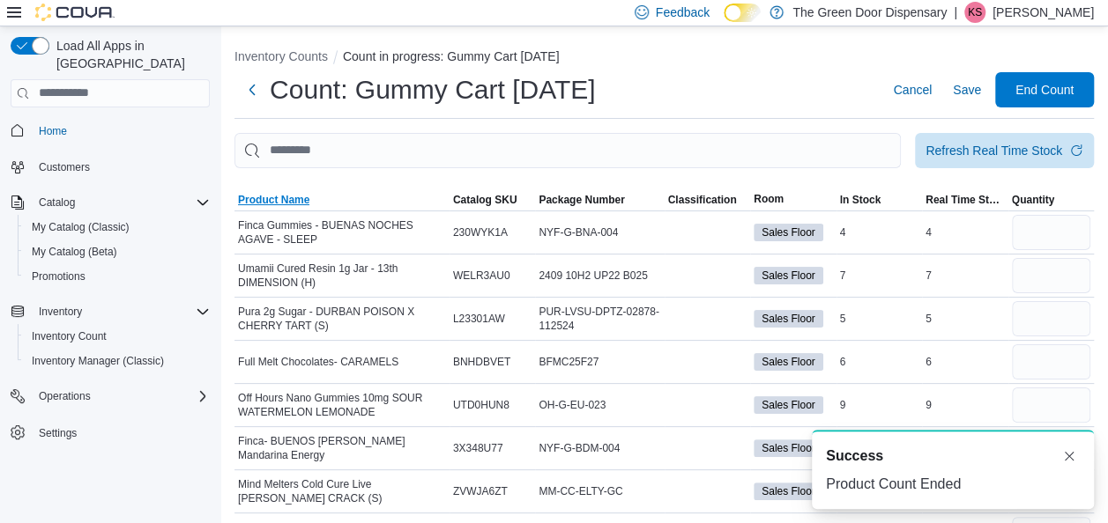
click at [275, 202] on span "Product Name" at bounding box center [273, 200] width 71 height 14
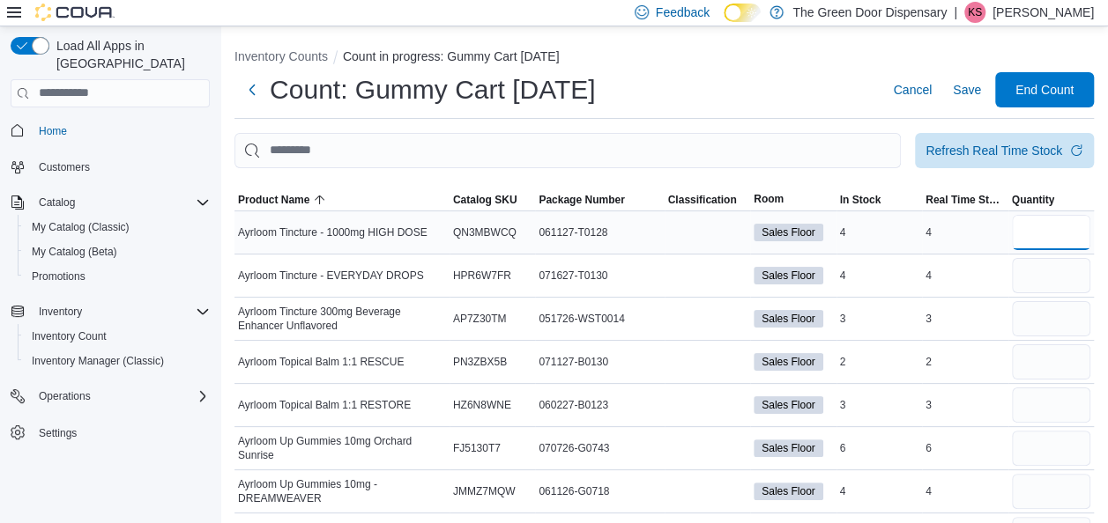
click at [1075, 226] on input "number" at bounding box center [1051, 232] width 79 height 35
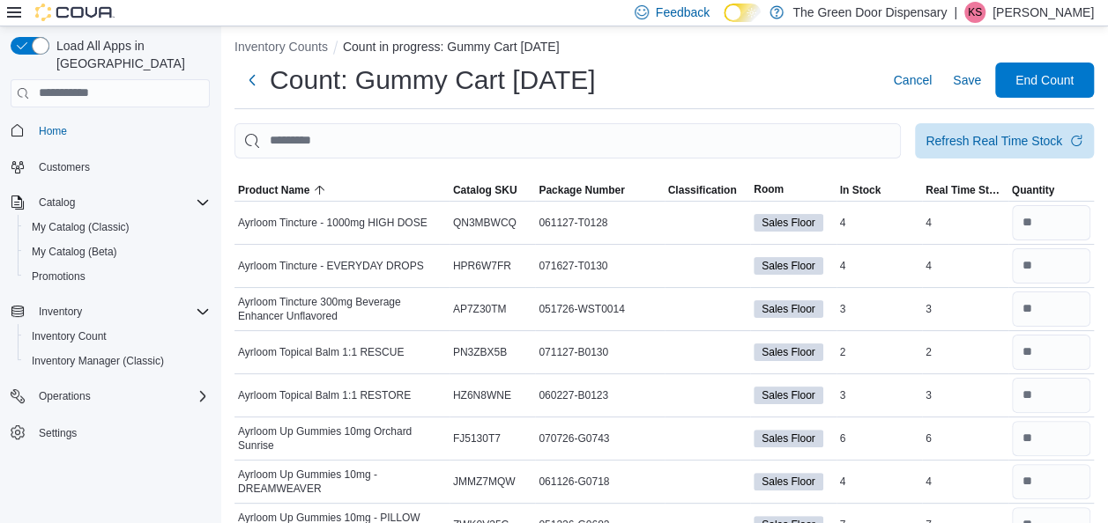
scroll to position [9, 0]
click at [1073, 86] on span "End Count" at bounding box center [1044, 80] width 58 height 18
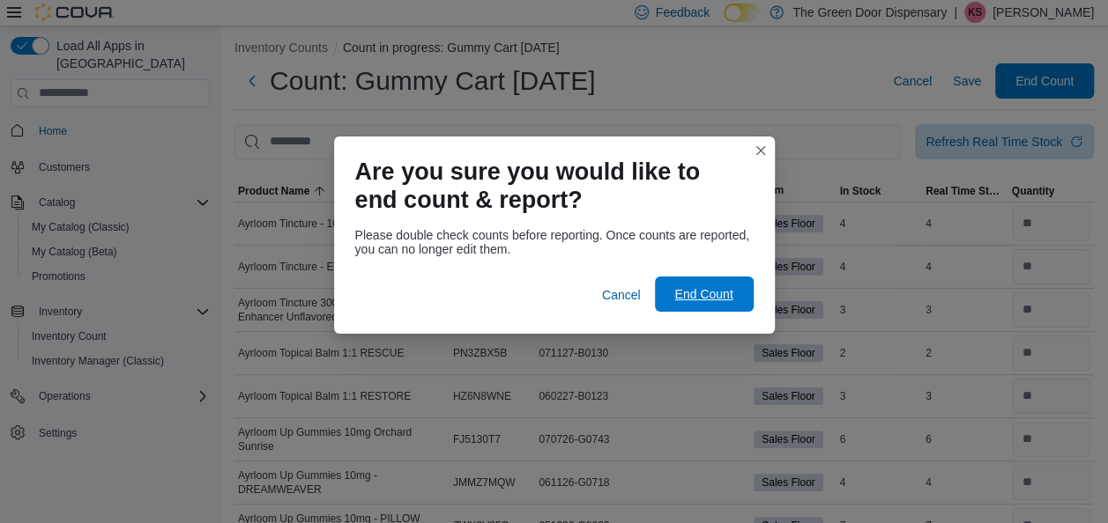
click at [716, 311] on span "End Count" at bounding box center [704, 294] width 78 height 35
